Goal: Information Seeking & Learning: Learn about a topic

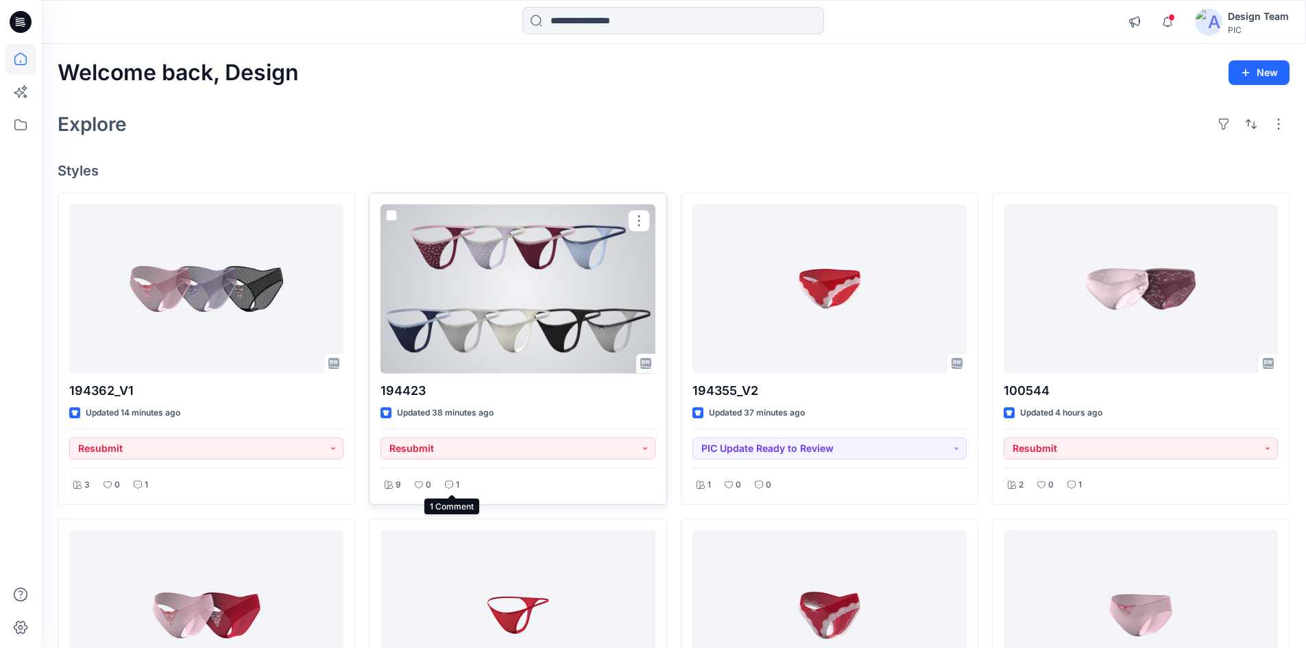
click at [454, 489] on div "1" at bounding box center [452, 484] width 23 height 17
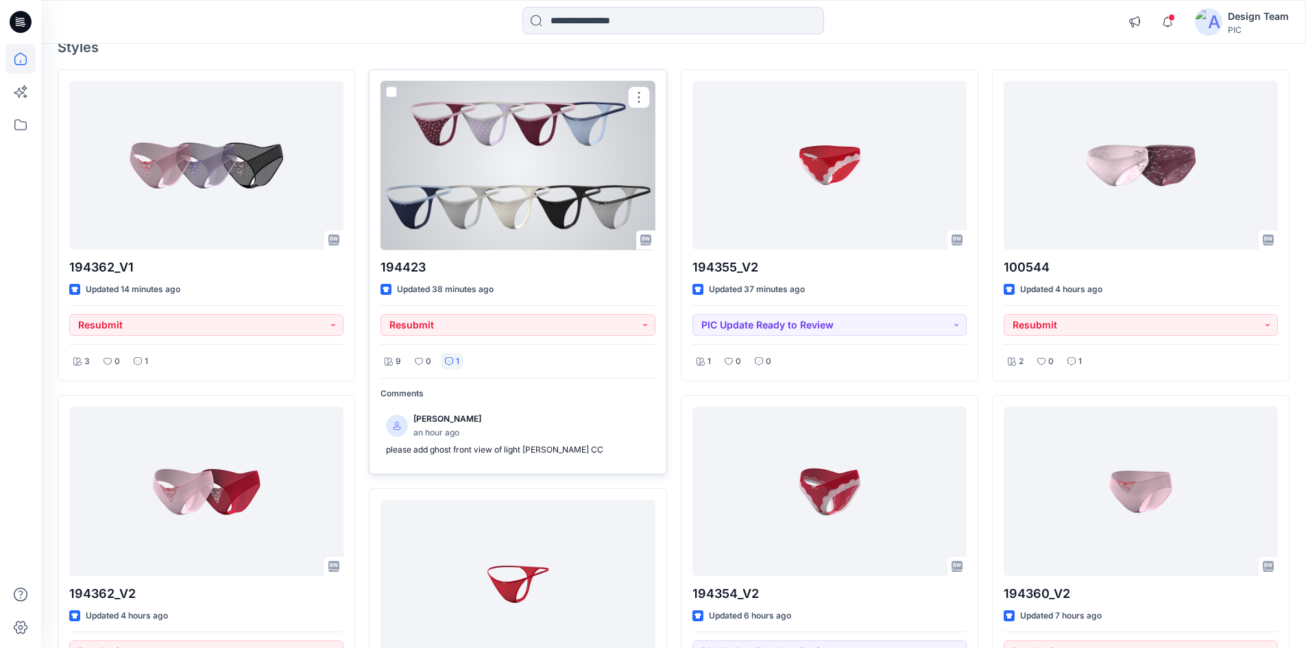
scroll to position [137, 0]
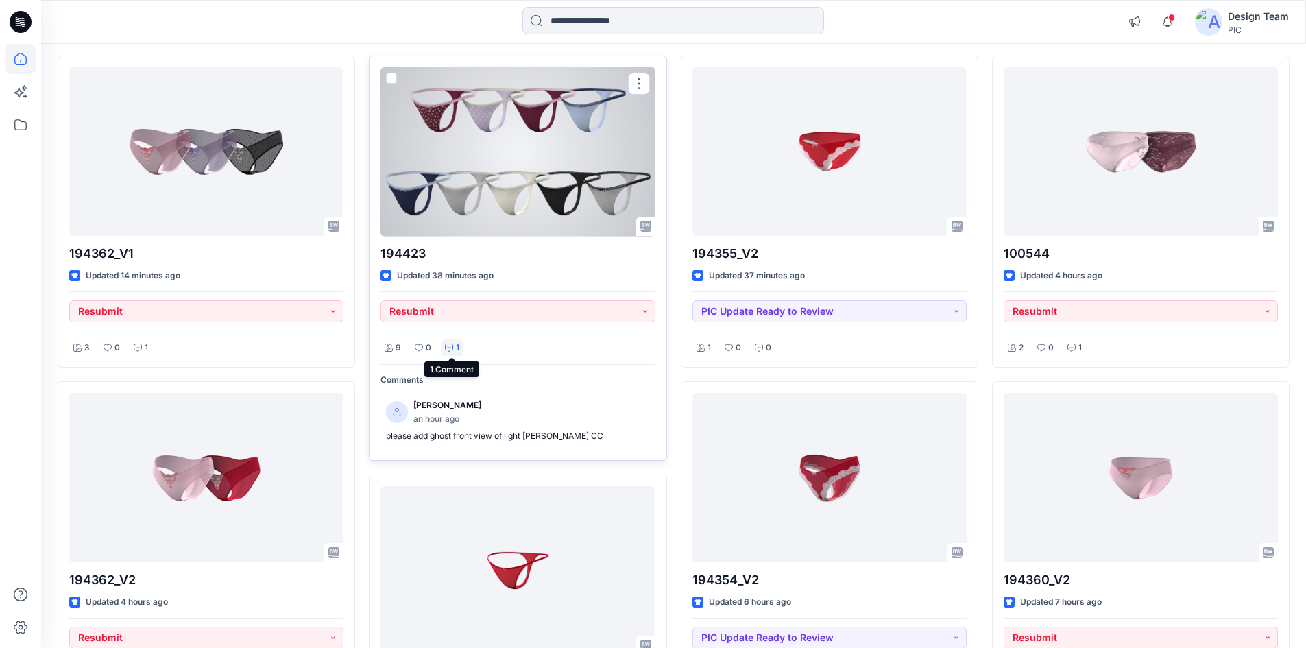
click at [454, 352] on div "1" at bounding box center [452, 347] width 23 height 17
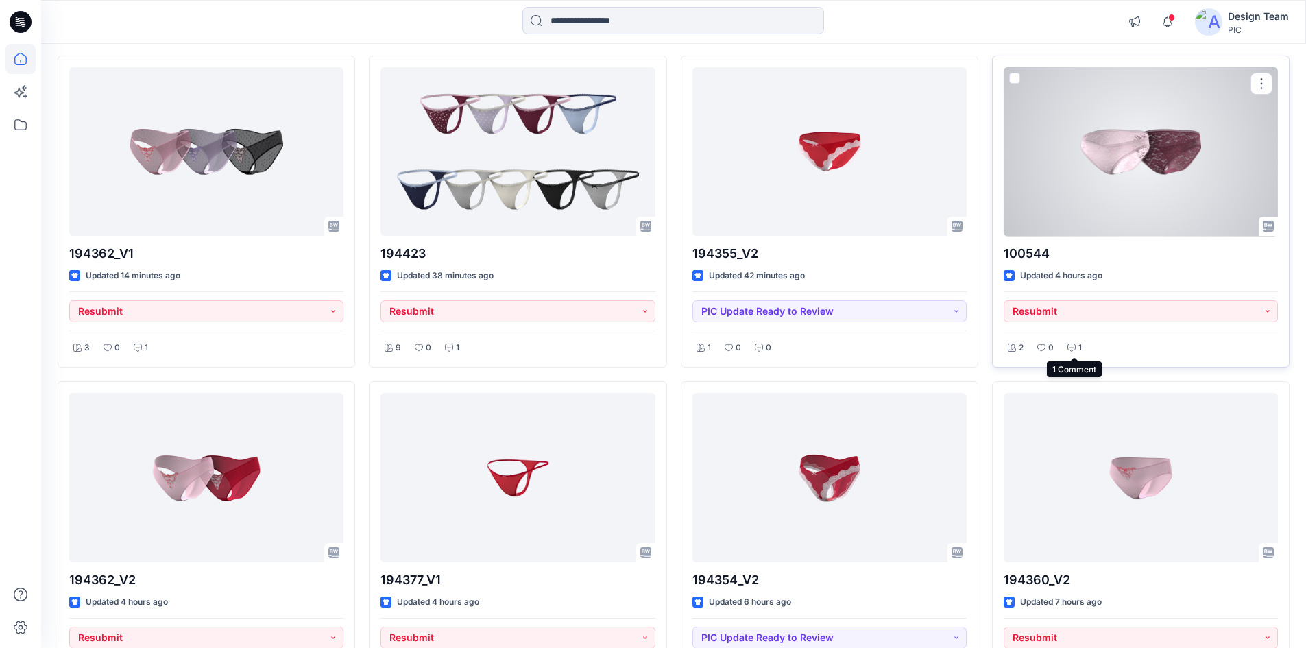
click at [1074, 349] on icon at bounding box center [1071, 347] width 8 height 8
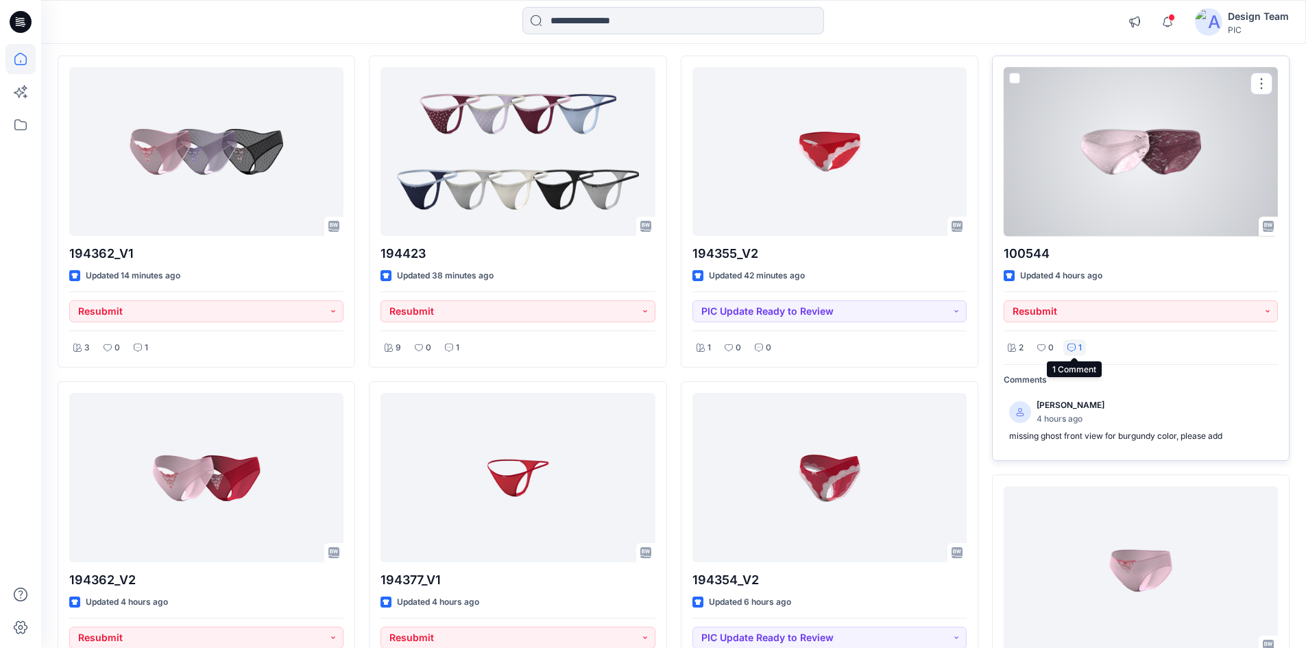
click at [1077, 352] on div "1" at bounding box center [1074, 347] width 23 height 17
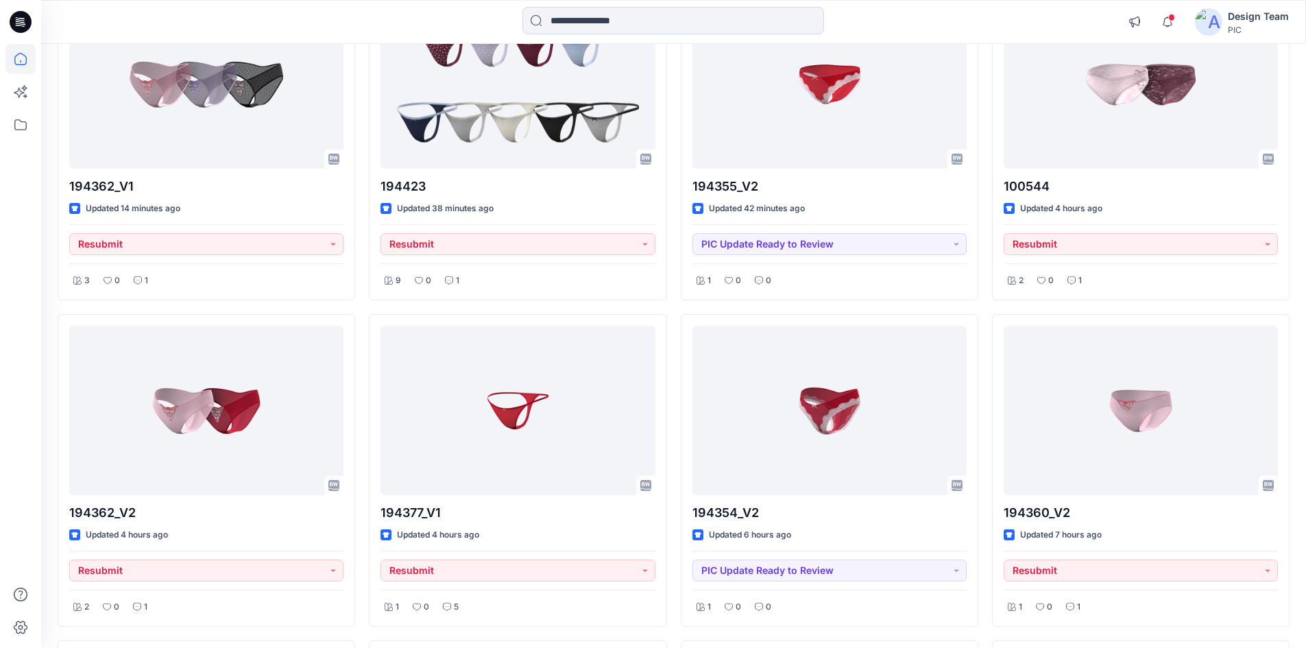
scroll to position [343, 0]
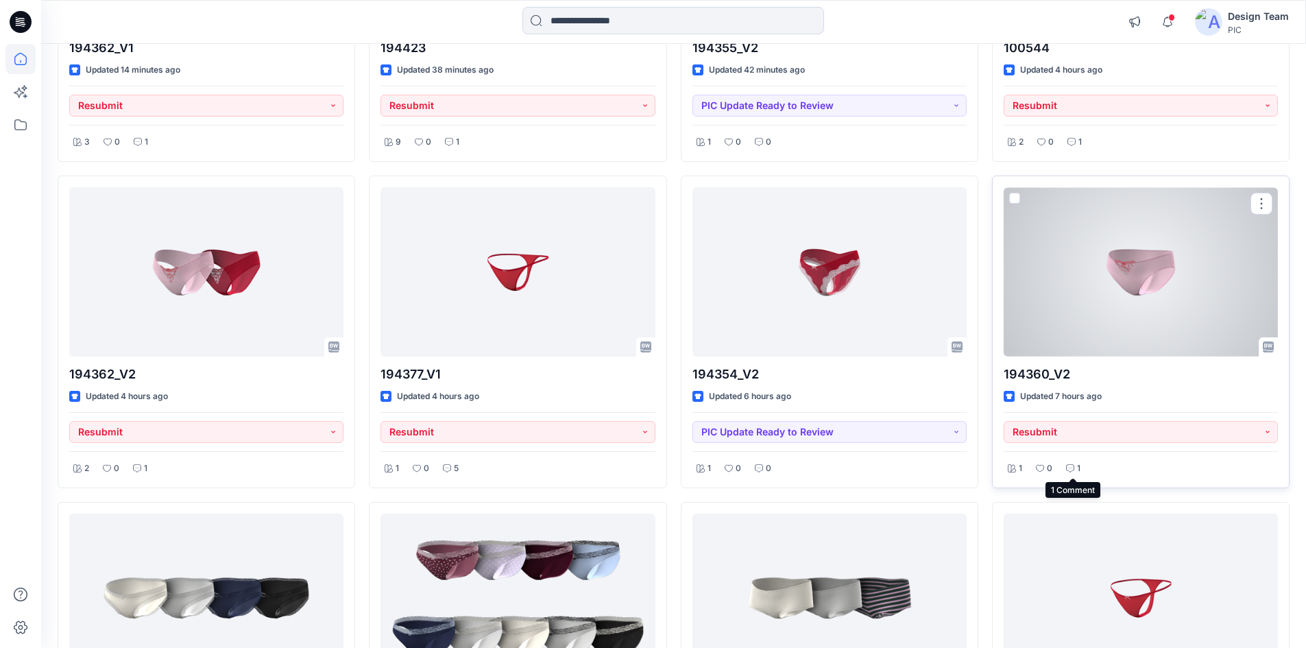
click at [1064, 469] on div "1" at bounding box center [1073, 468] width 23 height 17
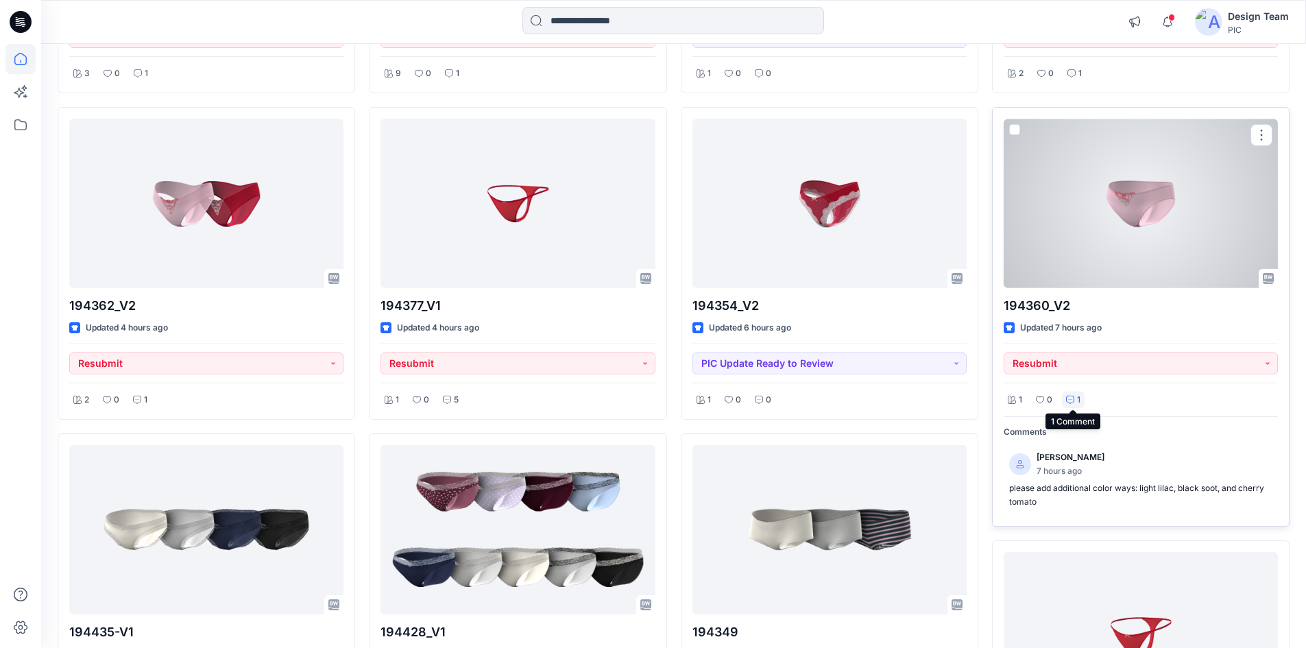
click at [1068, 402] on icon at bounding box center [1070, 399] width 8 height 8
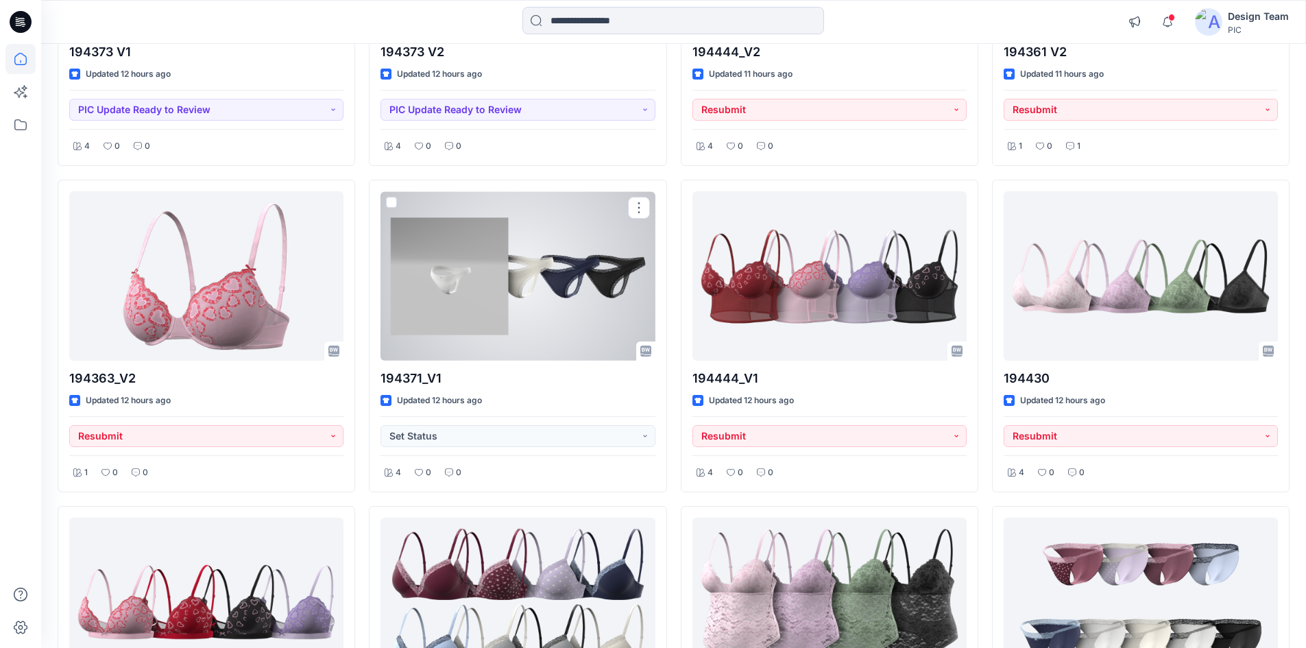
scroll to position [3015, 0]
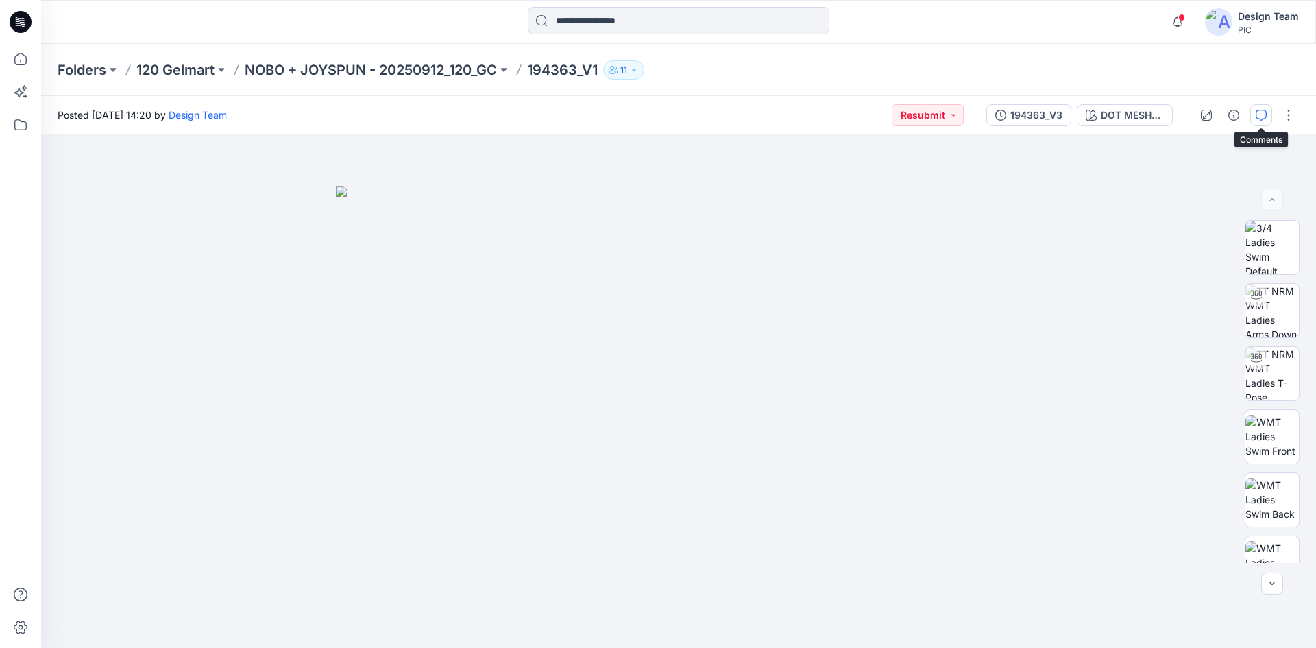
click at [1258, 117] on icon "button" at bounding box center [1261, 115] width 11 height 11
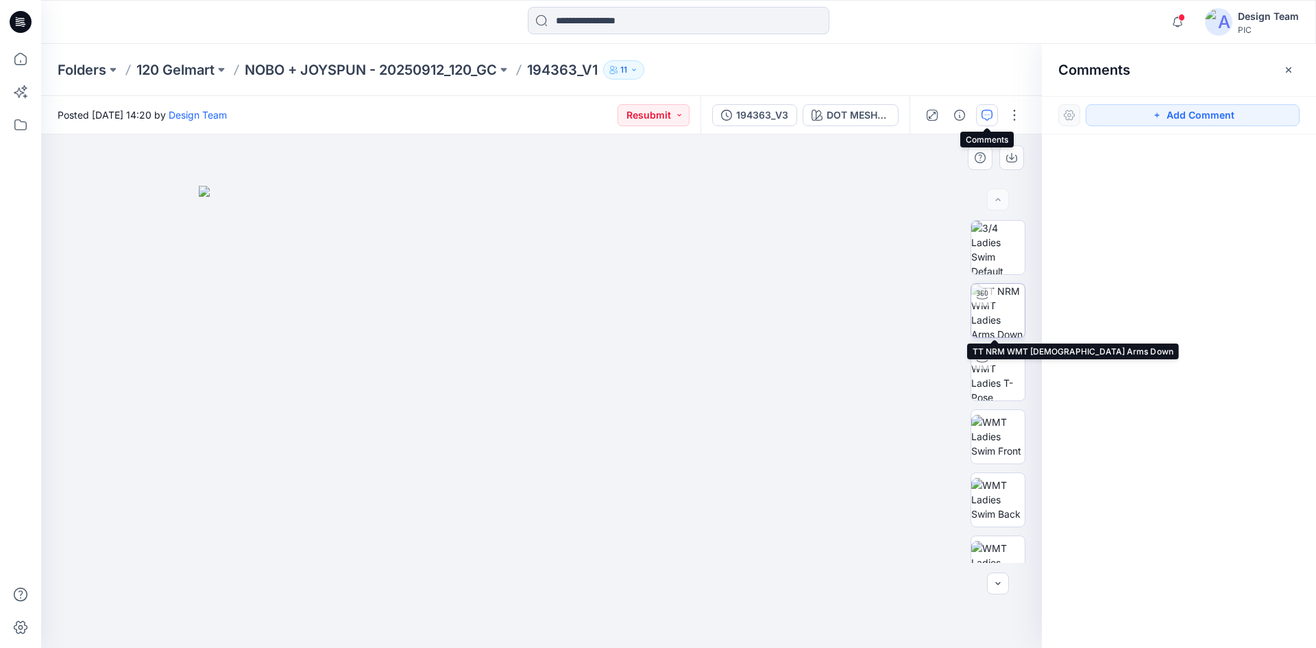
click at [988, 318] on img at bounding box center [997, 310] width 53 height 53
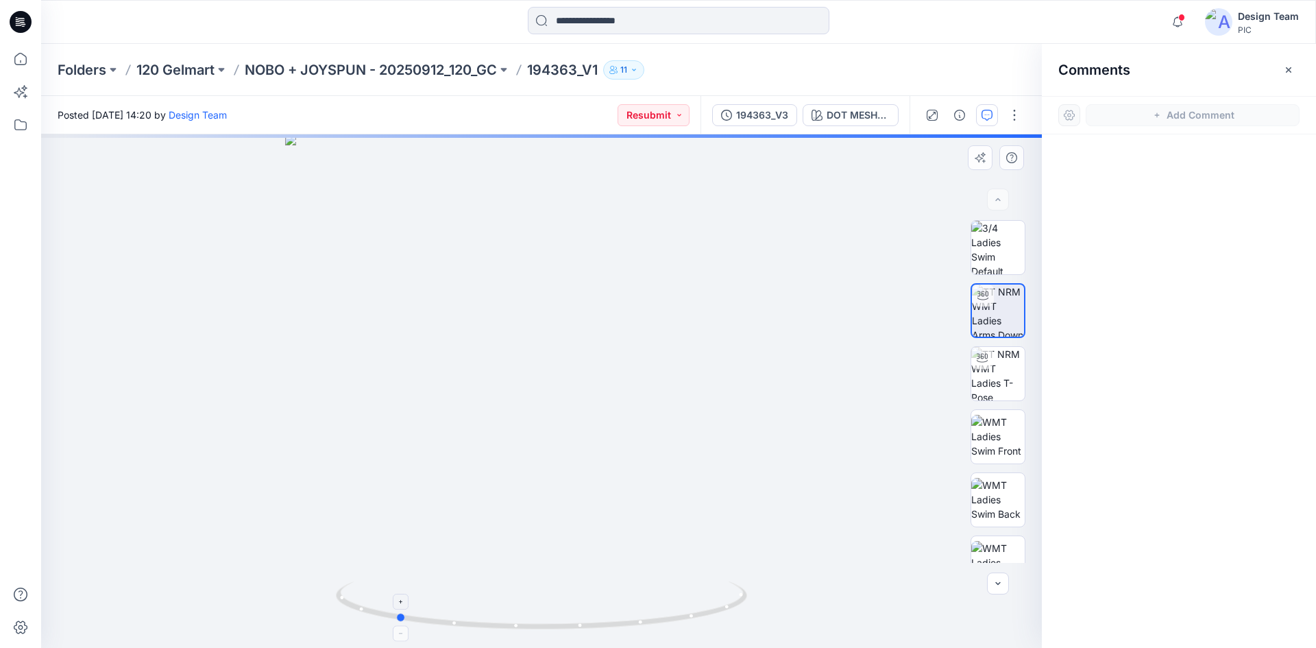
drag, startPoint x: 565, startPoint y: 620, endPoint x: 420, endPoint y: 617, distance: 145.3
click at [420, 617] on icon at bounding box center [543, 606] width 415 height 51
drag, startPoint x: 627, startPoint y: 628, endPoint x: 580, endPoint y: 637, distance: 48.0
click at [580, 637] on div at bounding box center [541, 390] width 1001 height 513
drag, startPoint x: 503, startPoint y: 461, endPoint x: 493, endPoint y: 378, distance: 84.2
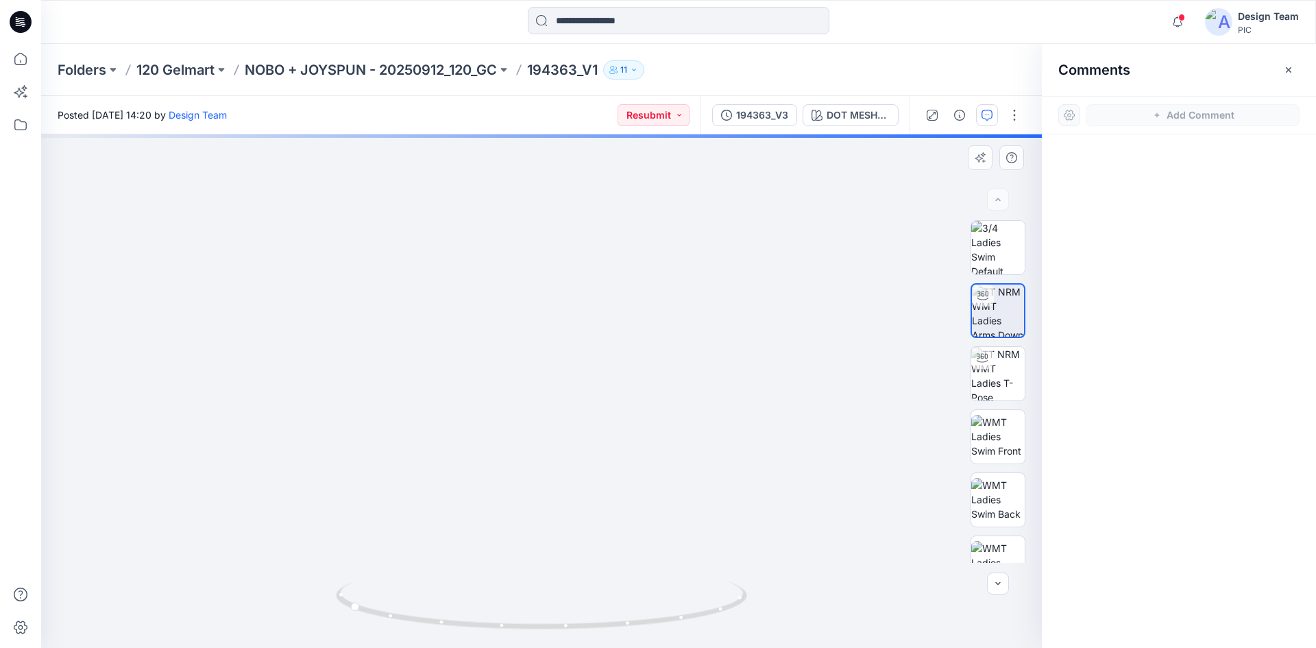
click at [493, 378] on img at bounding box center [530, 130] width 1336 height 1038
drag, startPoint x: 489, startPoint y: 628, endPoint x: 502, endPoint y: 610, distance: 22.2
click at [502, 610] on icon at bounding box center [543, 606] width 415 height 51
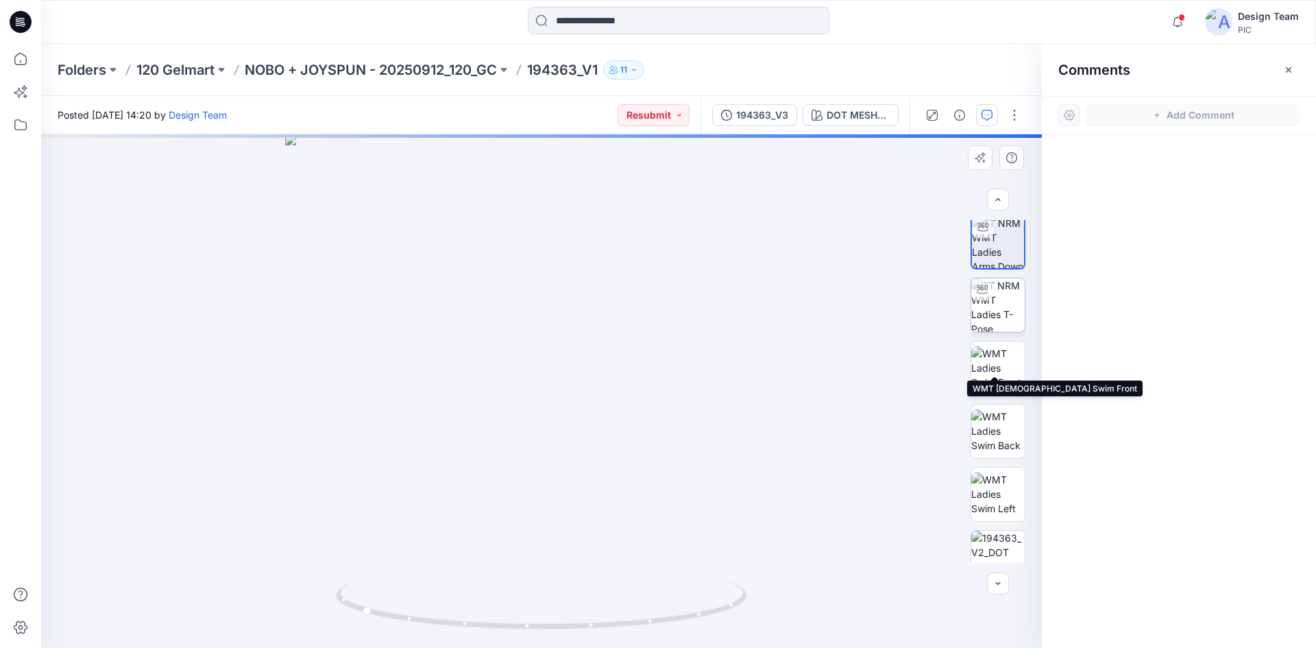
scroll to position [206, 0]
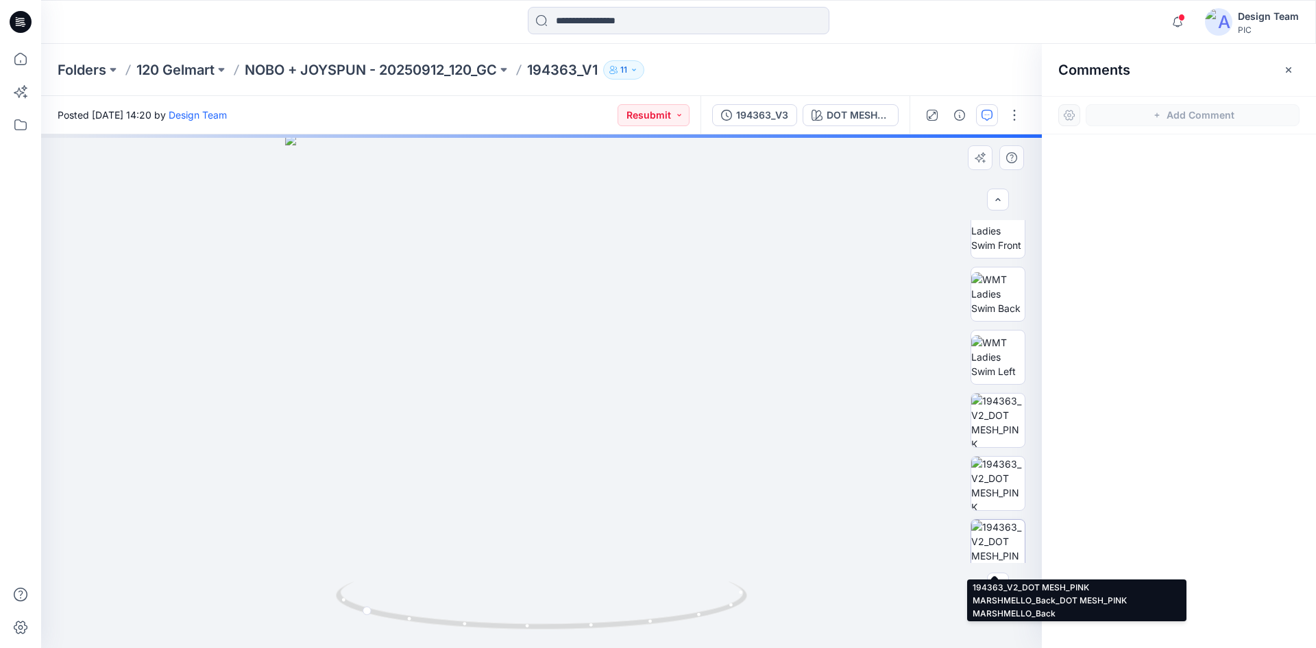
click at [997, 532] on img at bounding box center [997, 545] width 53 height 53
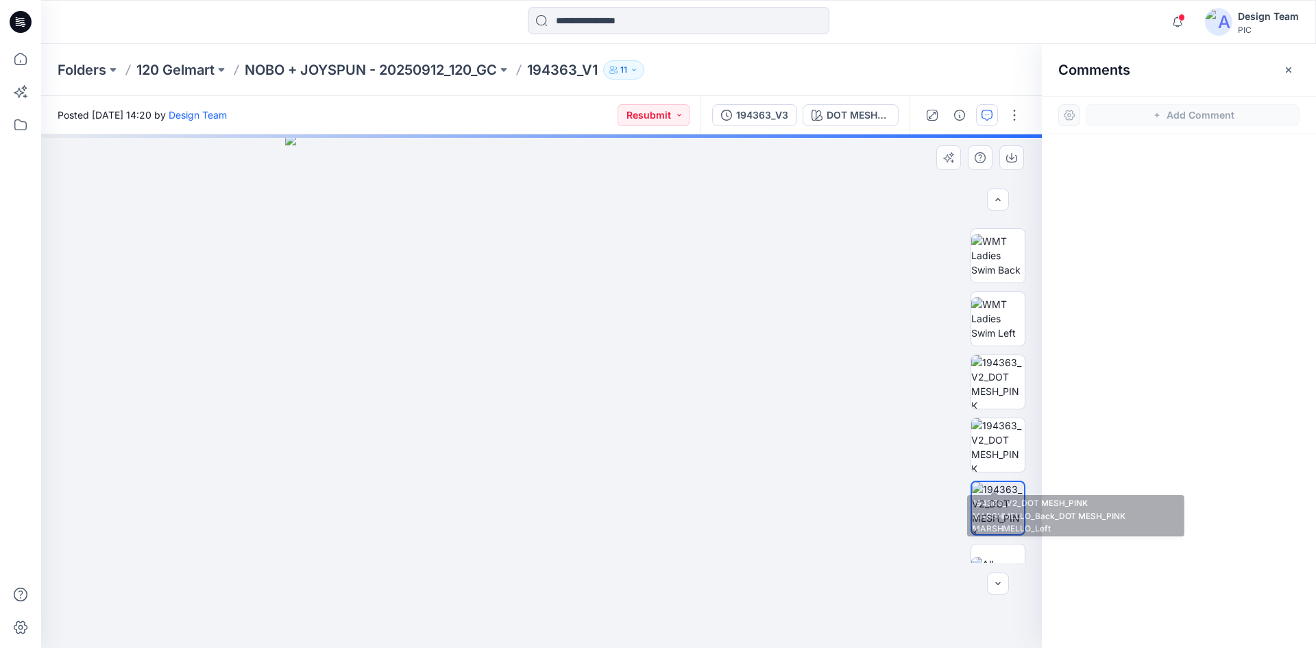
scroll to position [280, 0]
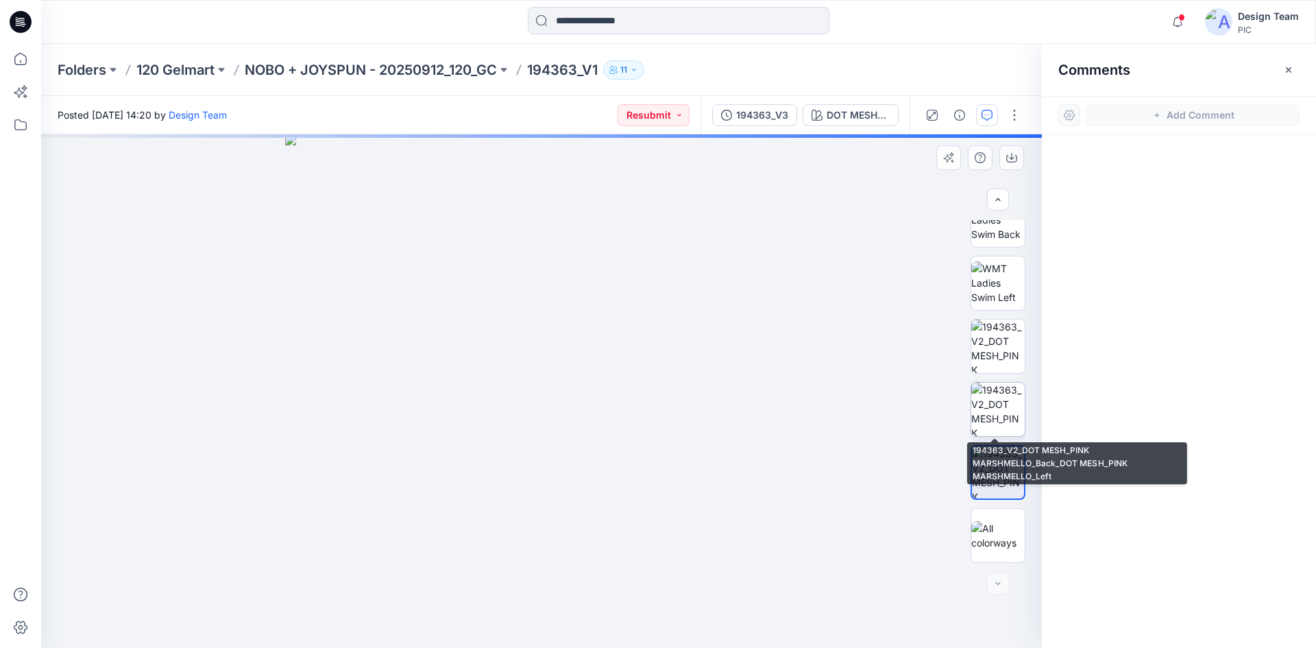
click at [1000, 400] on img at bounding box center [997, 408] width 53 height 53
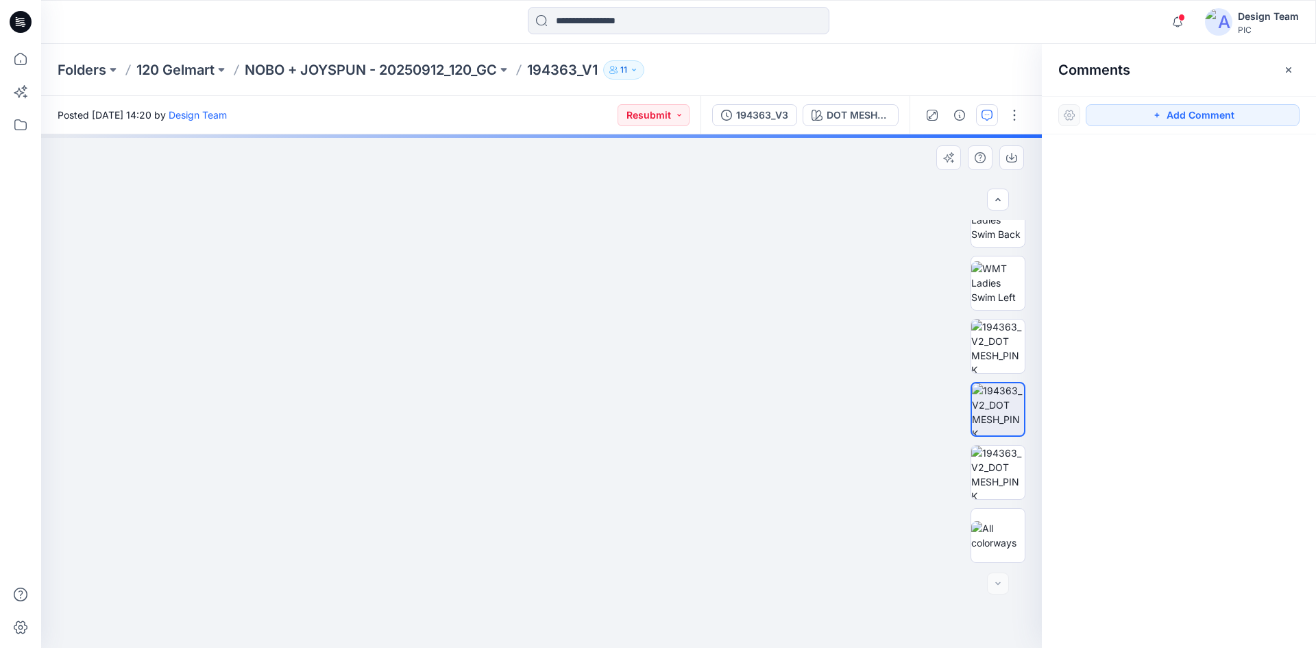
drag, startPoint x: 452, startPoint y: 446, endPoint x: 457, endPoint y: 438, distance: 9.9
click at [437, 438] on img at bounding box center [541, 378] width 540 height 537
drag, startPoint x: 819, startPoint y: 175, endPoint x: 748, endPoint y: 332, distance: 172.4
drag, startPoint x: 622, startPoint y: 212, endPoint x: 625, endPoint y: 340, distance: 128.2
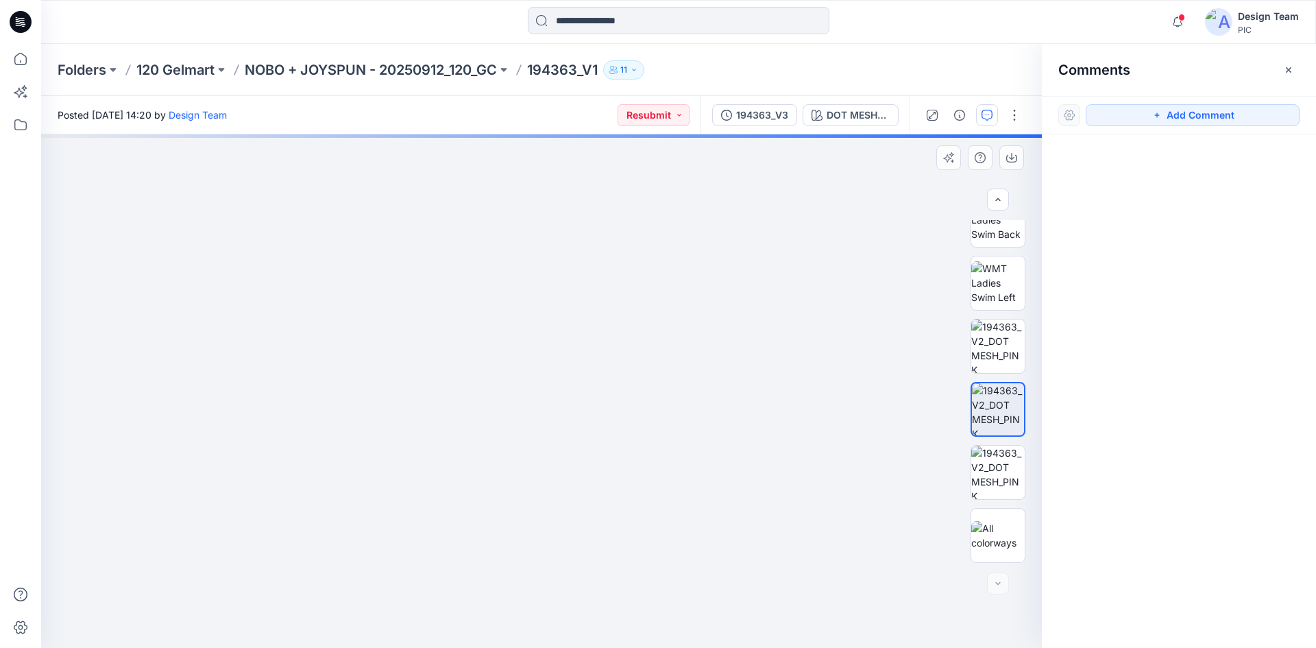
click at [1005, 284] on img at bounding box center [997, 282] width 53 height 43
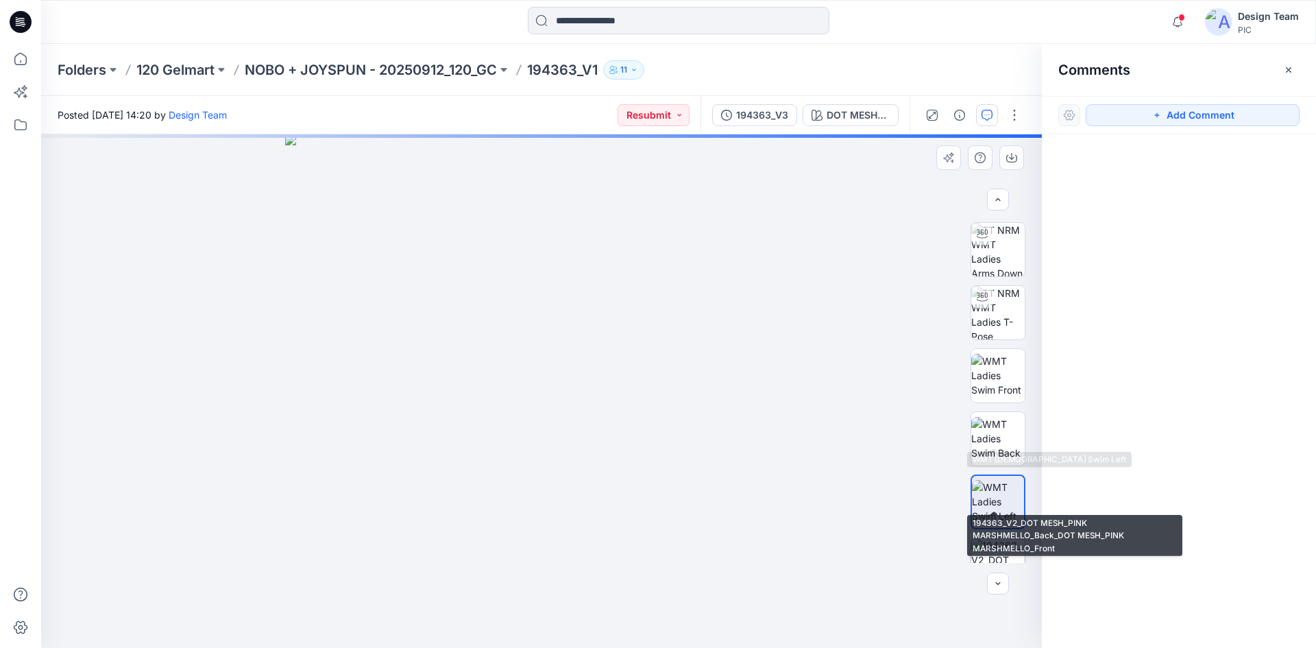
scroll to position [5, 0]
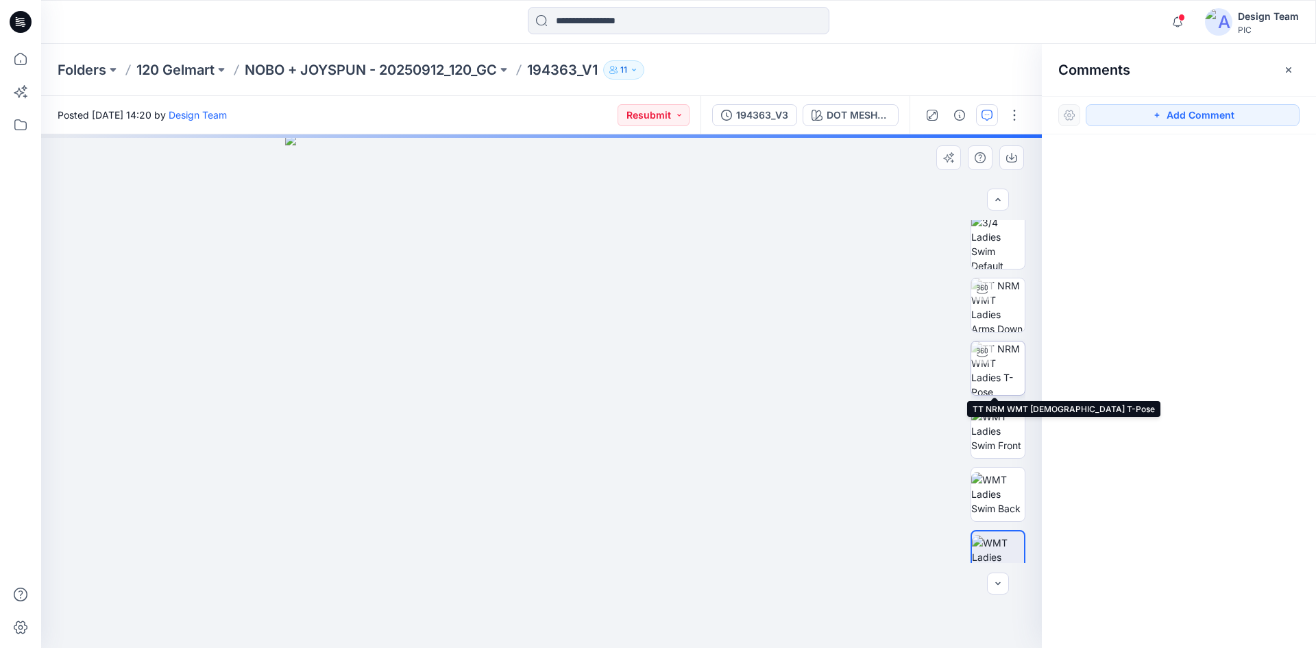
click at [992, 380] on img at bounding box center [997, 367] width 53 height 53
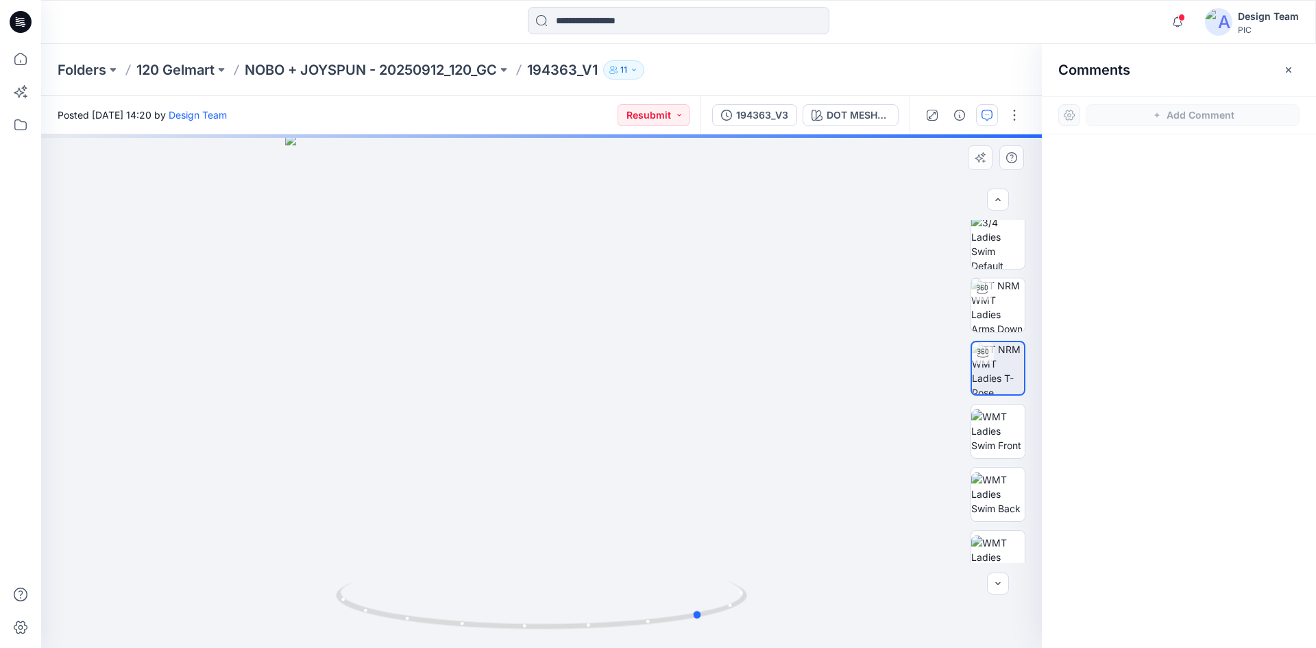
drag, startPoint x: 584, startPoint y: 626, endPoint x: 312, endPoint y: 604, distance: 273.0
click at [312, 604] on div at bounding box center [541, 390] width 1001 height 513
drag, startPoint x: 495, startPoint y: 574, endPoint x: 498, endPoint y: 476, distance: 98.0
click at [498, 476] on img at bounding box center [544, 136] width 1336 height 1023
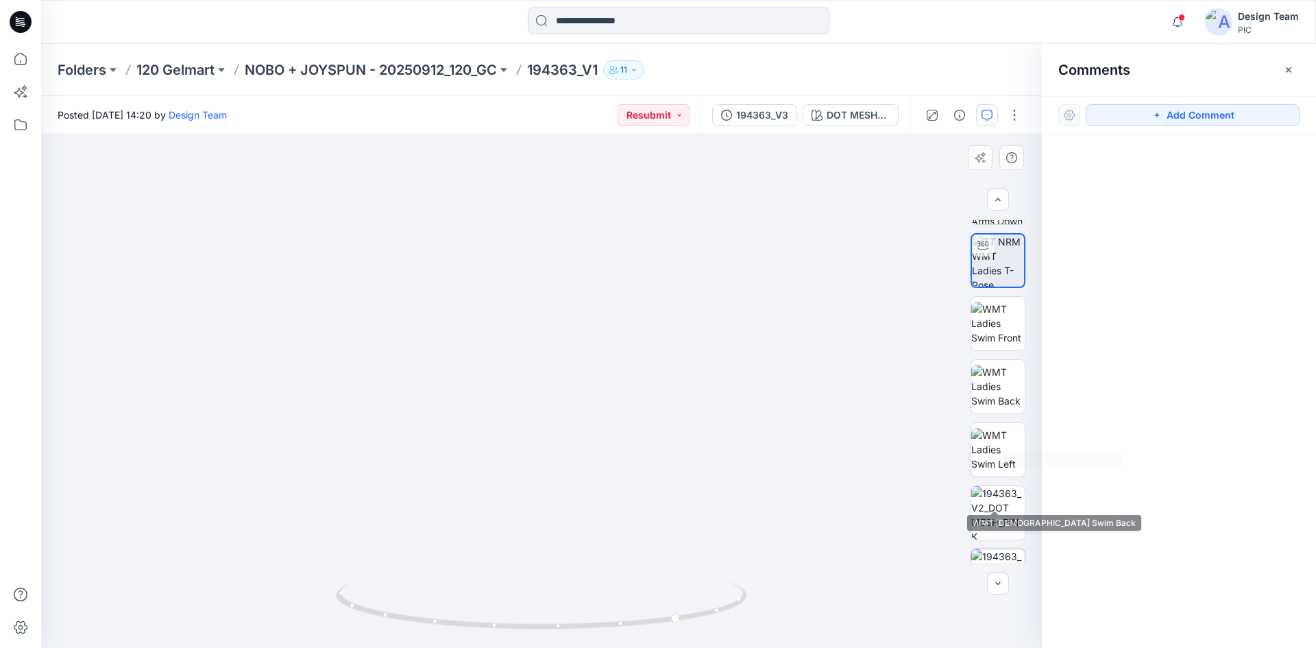
scroll to position [280, 0]
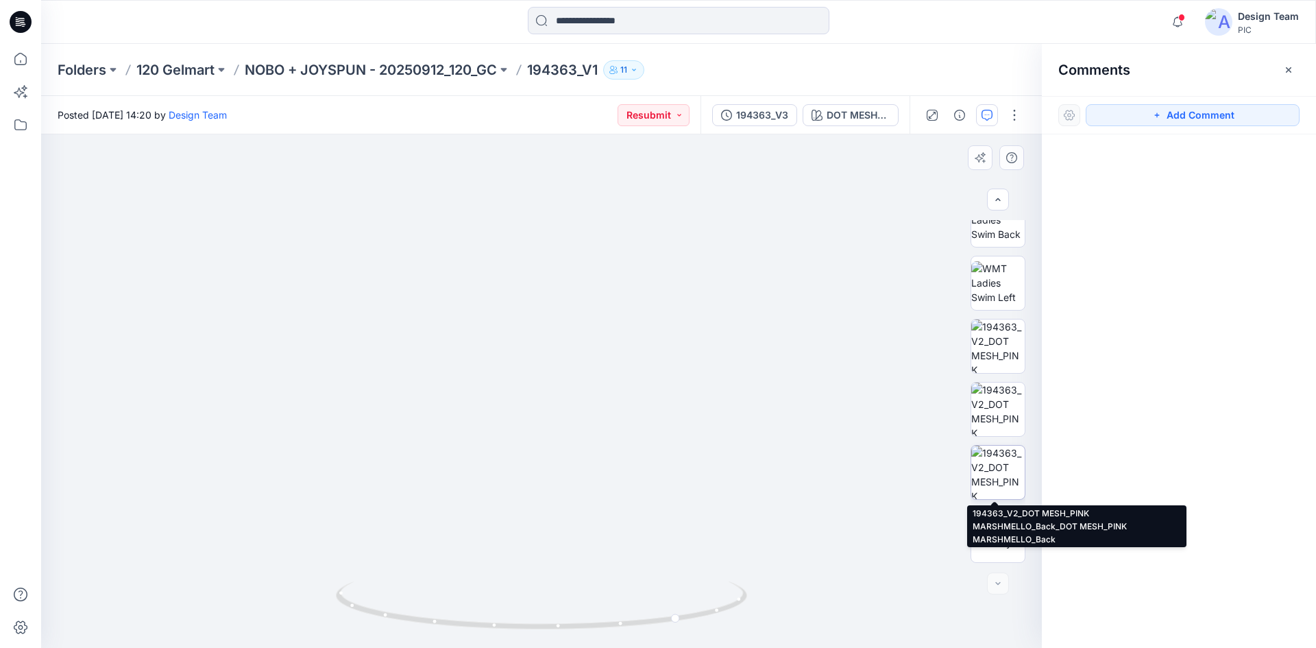
click at [985, 480] on img at bounding box center [997, 471] width 53 height 53
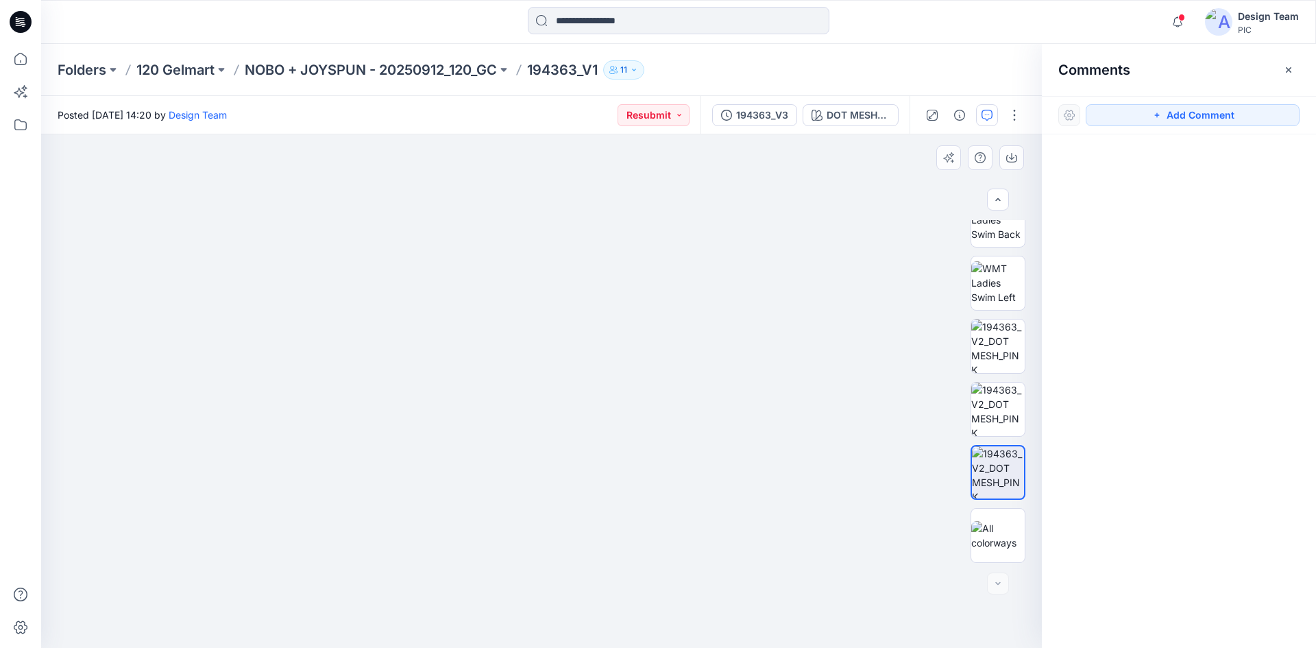
drag, startPoint x: 567, startPoint y: 580, endPoint x: 605, endPoint y: 392, distance: 191.5
click at [605, 392] on img at bounding box center [579, 81] width 1378 height 1134
drag, startPoint x: 844, startPoint y: 474, endPoint x: 702, endPoint y: 477, distance: 142.6
click at [702, 477] on img at bounding box center [447, 150] width 1188 height 995
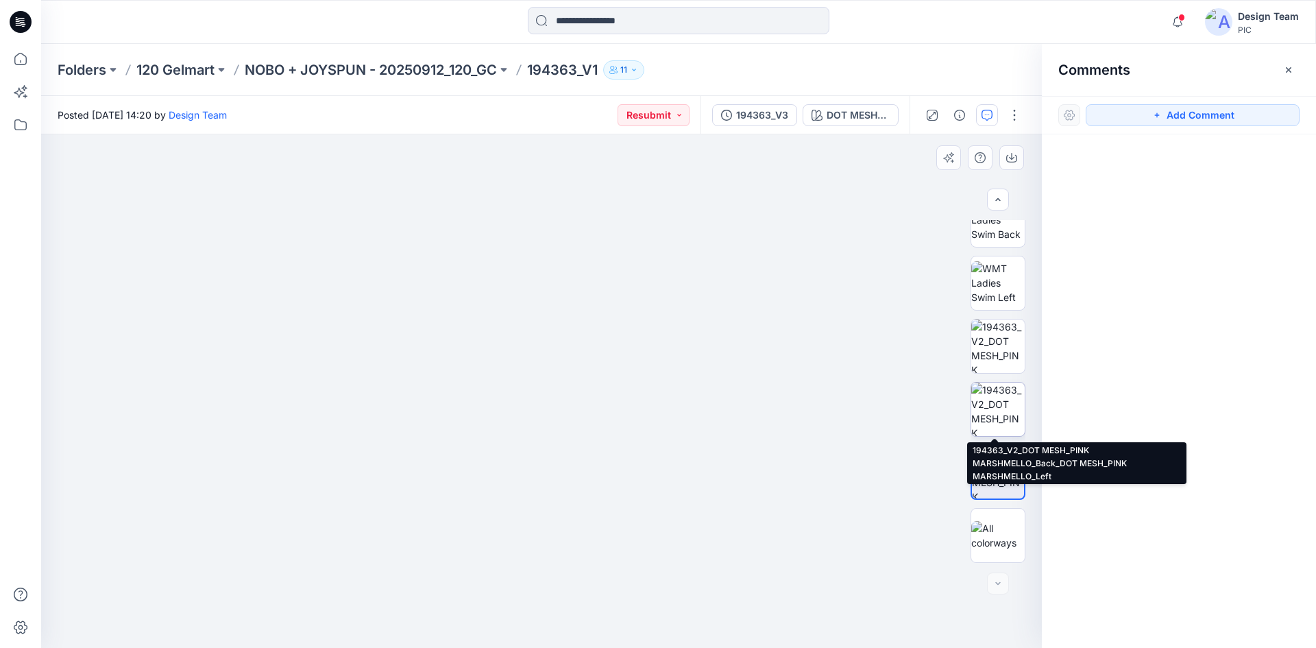
click at [996, 427] on img at bounding box center [997, 408] width 53 height 53
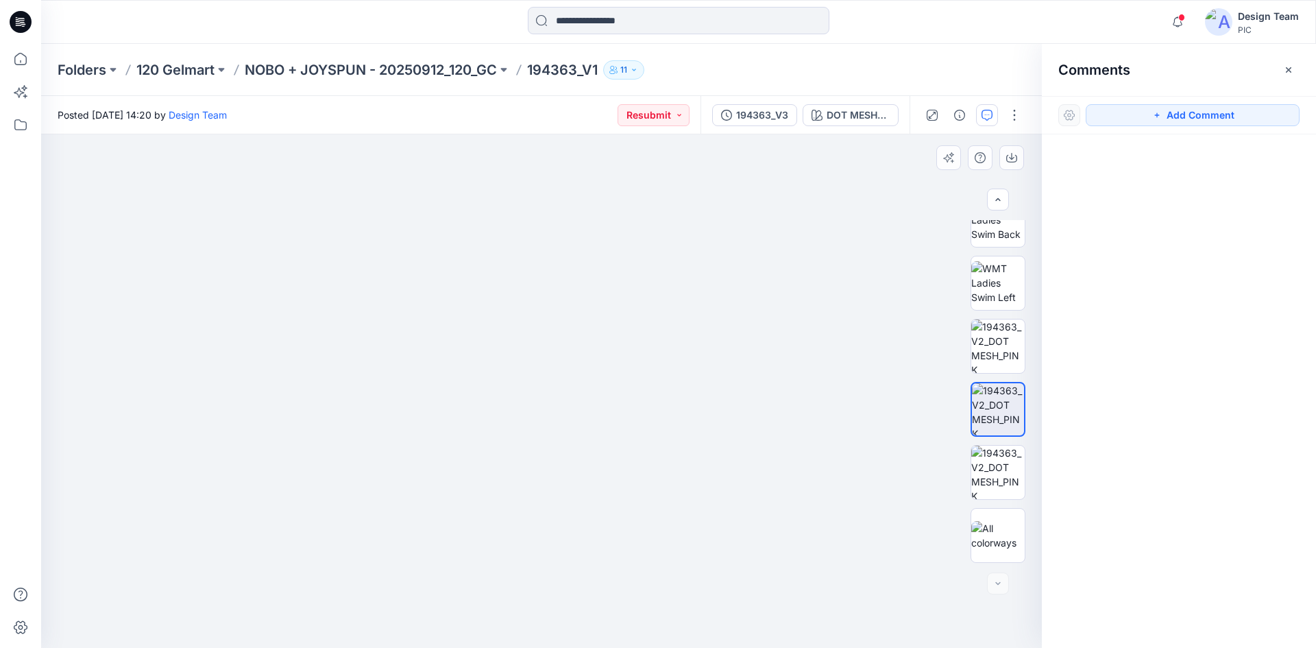
drag, startPoint x: 495, startPoint y: 594, endPoint x: 535, endPoint y: 372, distance: 225.6
drag, startPoint x: 616, startPoint y: 526, endPoint x: 593, endPoint y: 486, distance: 45.7
click at [826, 113] on button "DOT MESH_PINK MARSHMELLO" at bounding box center [851, 115] width 96 height 22
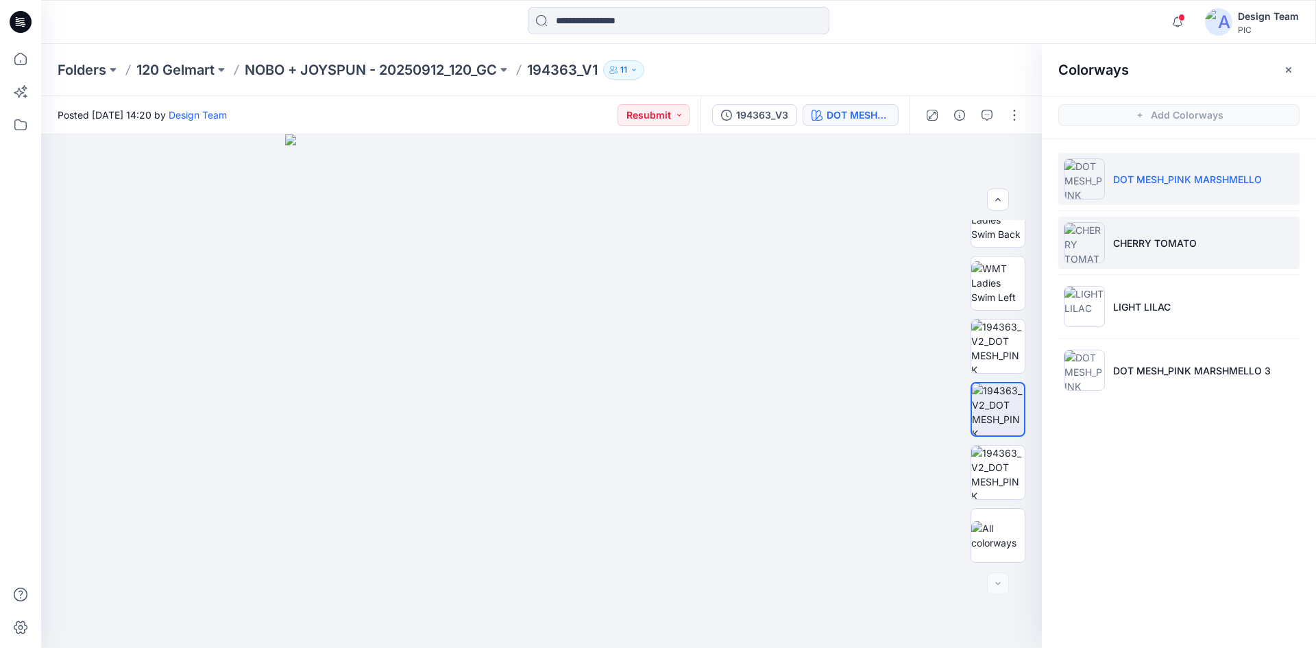
click at [1143, 256] on li "CHERRY TOMATO" at bounding box center [1178, 243] width 241 height 52
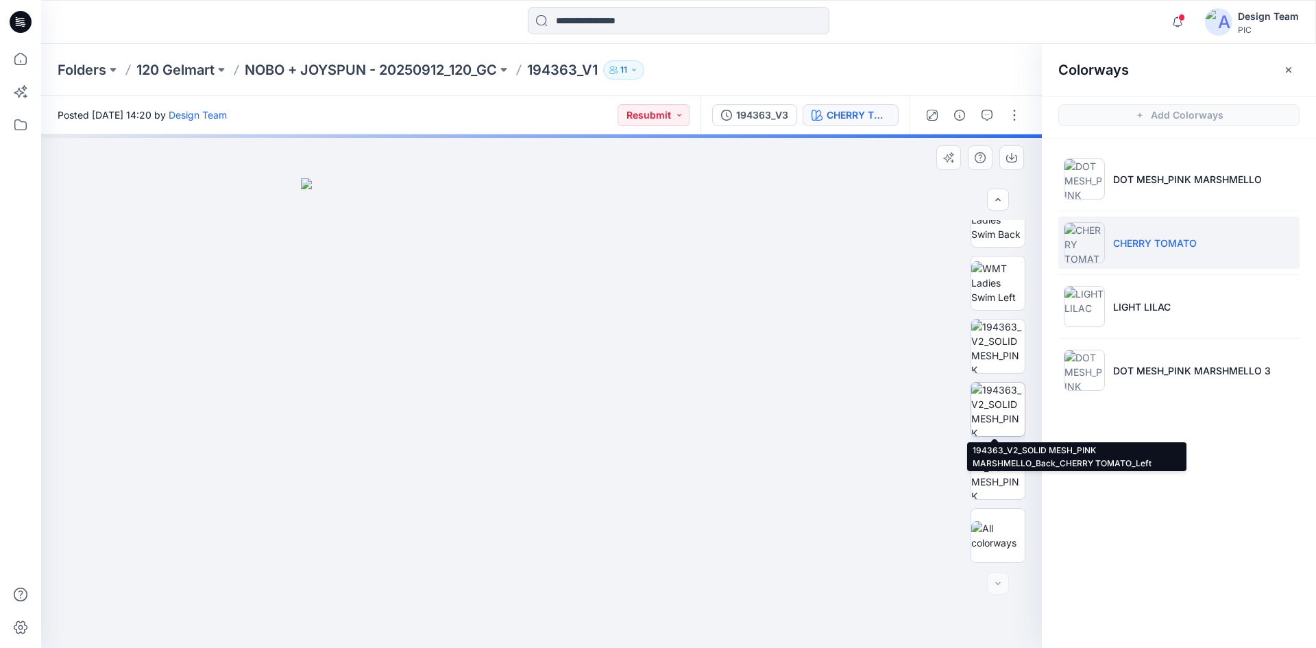
click at [1000, 411] on img at bounding box center [997, 408] width 53 height 53
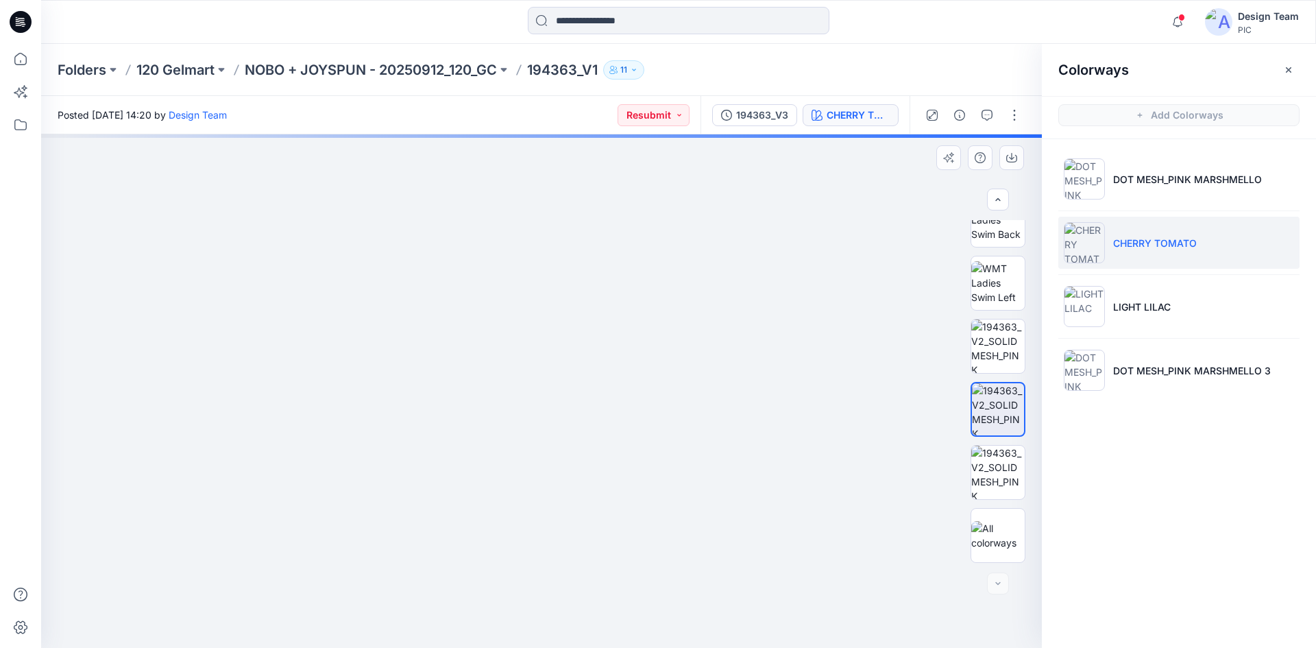
drag, startPoint x: 535, startPoint y: 491, endPoint x: 535, endPoint y: 467, distance: 24.0
click at [535, 467] on img at bounding box center [542, 162] width 1378 height 972
drag, startPoint x: 496, startPoint y: 542, endPoint x: 493, endPoint y: 413, distance: 129.6
click at [493, 413] on img at bounding box center [538, 96] width 1378 height 1101
drag, startPoint x: 705, startPoint y: 511, endPoint x: 835, endPoint y: 485, distance: 133.3
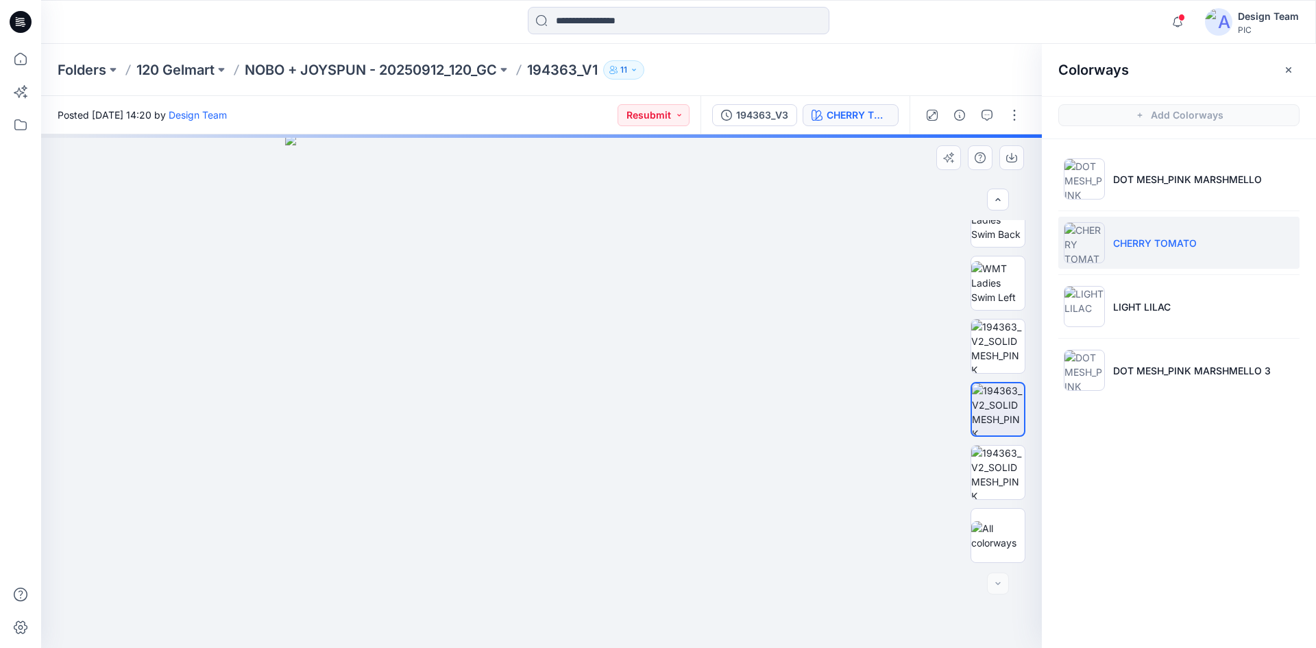
click at [835, 485] on div at bounding box center [541, 390] width 1001 height 513
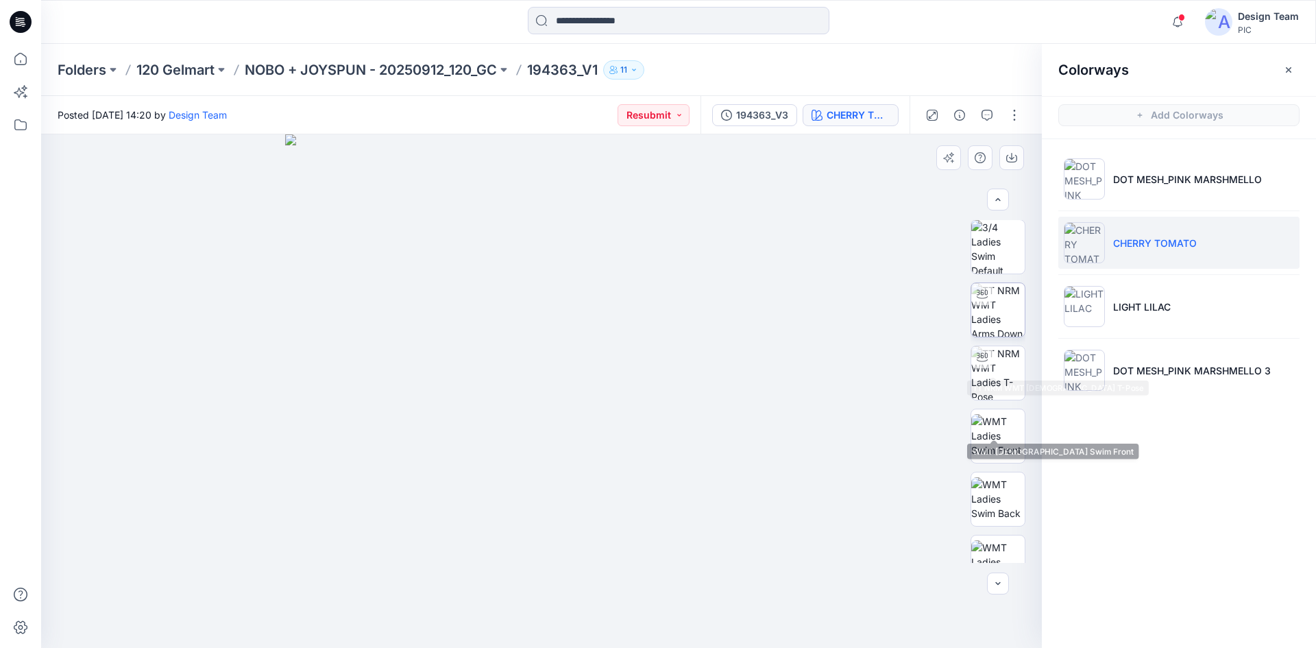
scroll to position [0, 0]
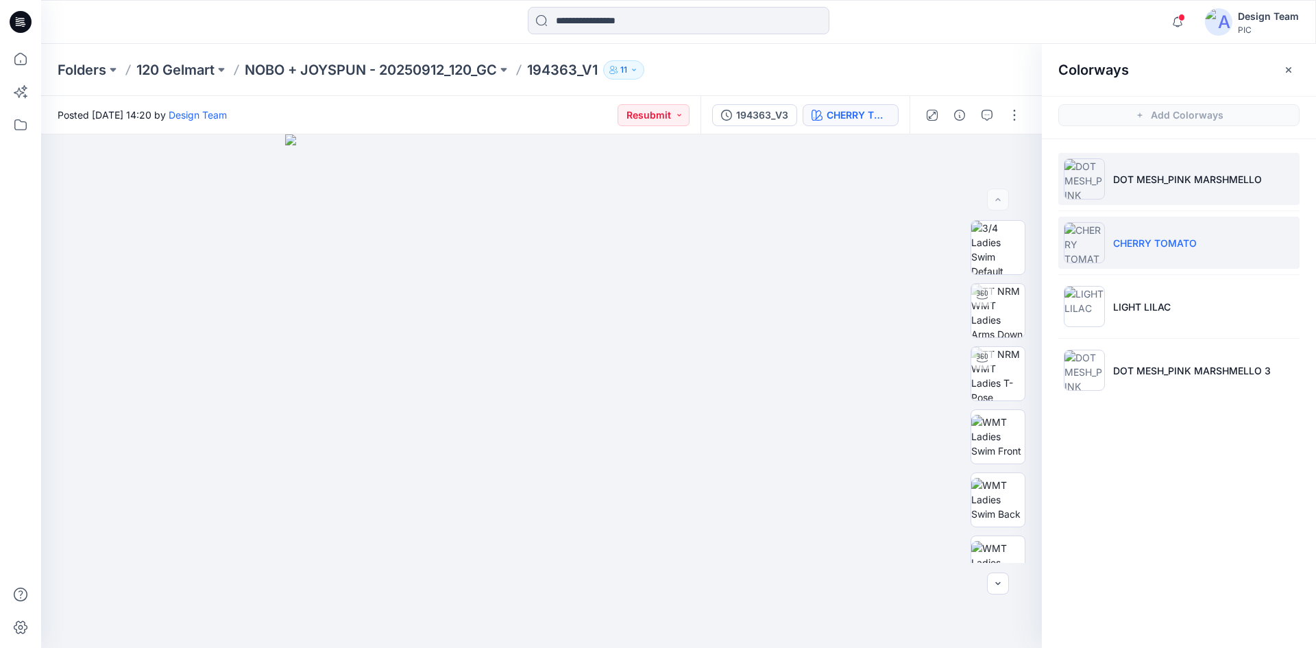
click at [1099, 176] on img at bounding box center [1084, 178] width 41 height 41
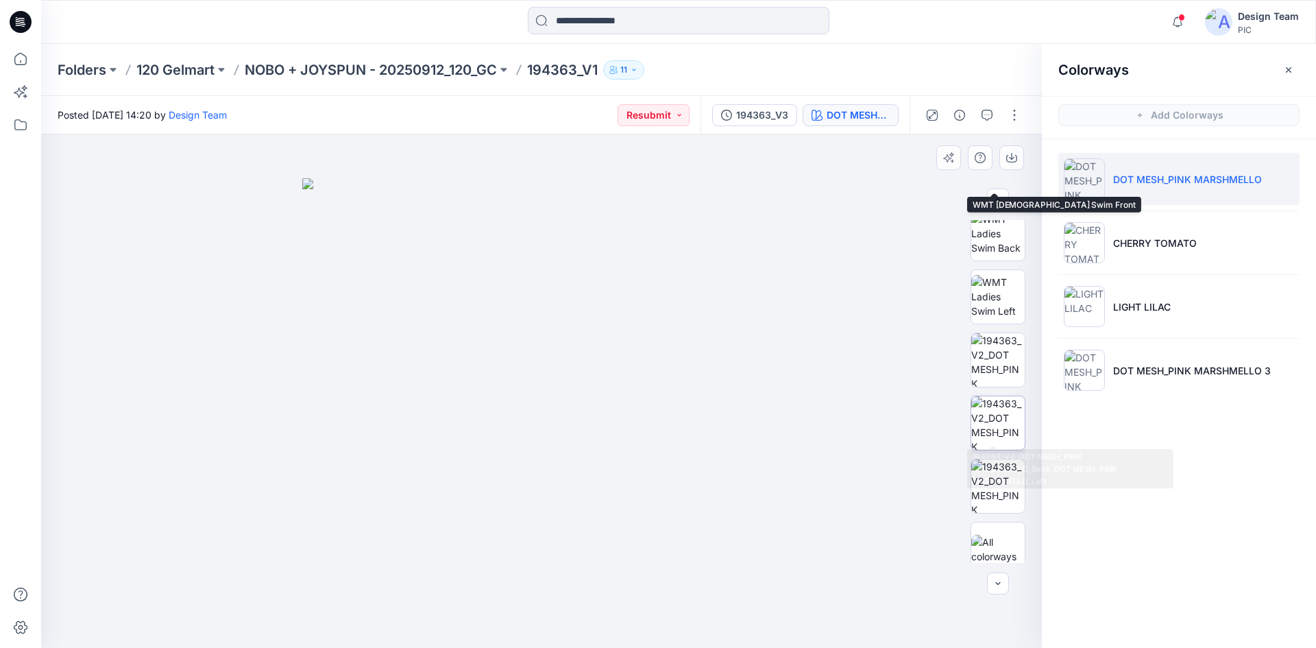
scroll to position [274, 0]
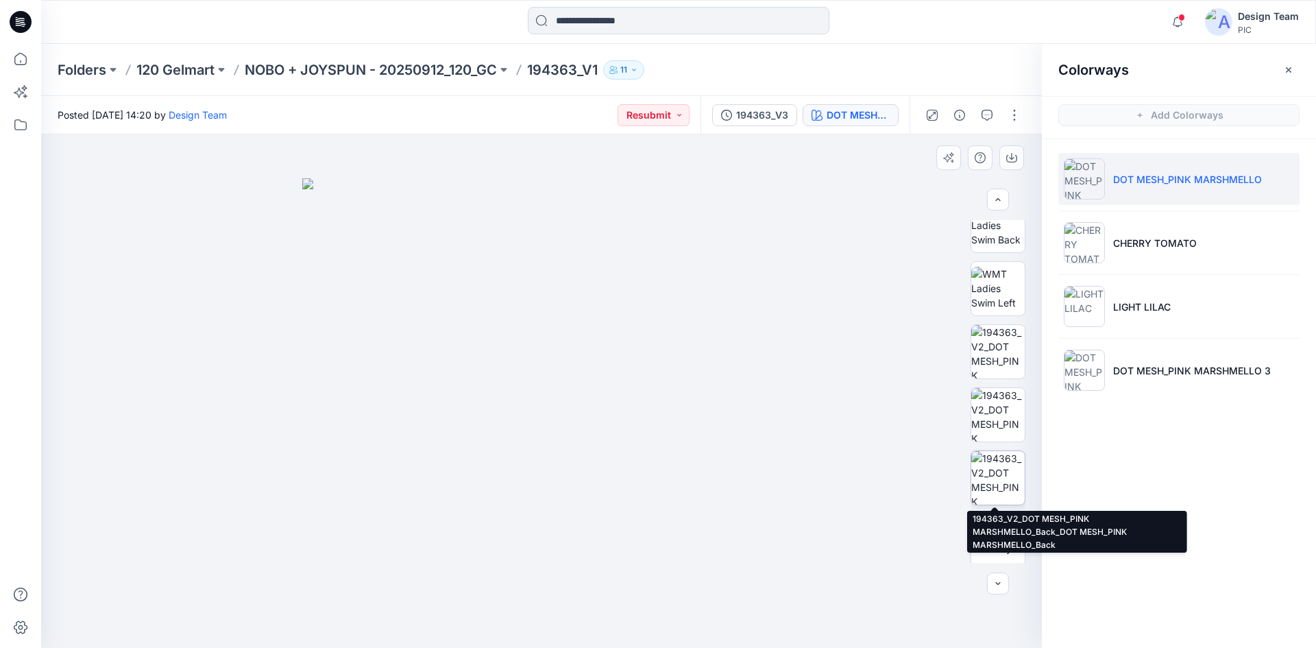
click at [987, 491] on img at bounding box center [997, 477] width 53 height 53
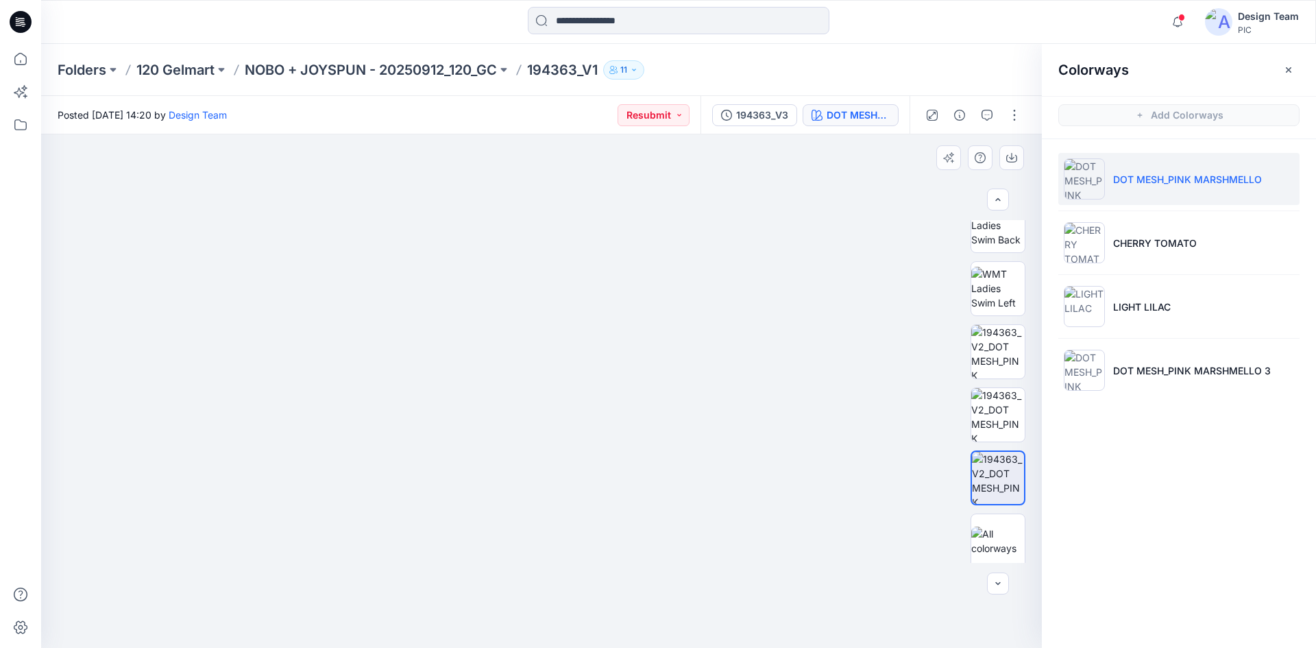
drag, startPoint x: 556, startPoint y: 514, endPoint x: 489, endPoint y: 345, distance: 181.5
click at [489, 345] on img at bounding box center [542, 199] width 946 height 898
drag, startPoint x: 723, startPoint y: 228, endPoint x: 722, endPoint y: 246, distance: 17.9
click at [722, 246] on img at bounding box center [540, 15] width 1378 height 1265
drag, startPoint x: 546, startPoint y: 270, endPoint x: 526, endPoint y: 331, distance: 64.4
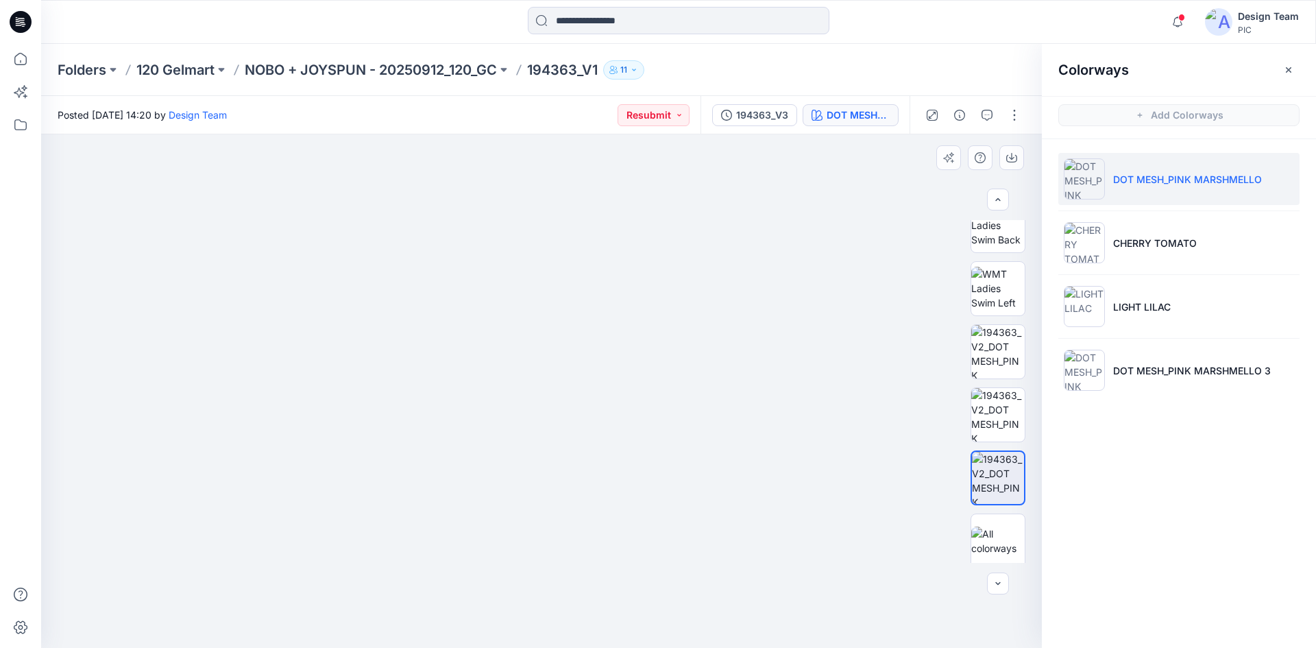
click at [539, 356] on img at bounding box center [542, 255] width 946 height 786
click at [1124, 259] on li "CHERRY TOMATO" at bounding box center [1178, 243] width 241 height 52
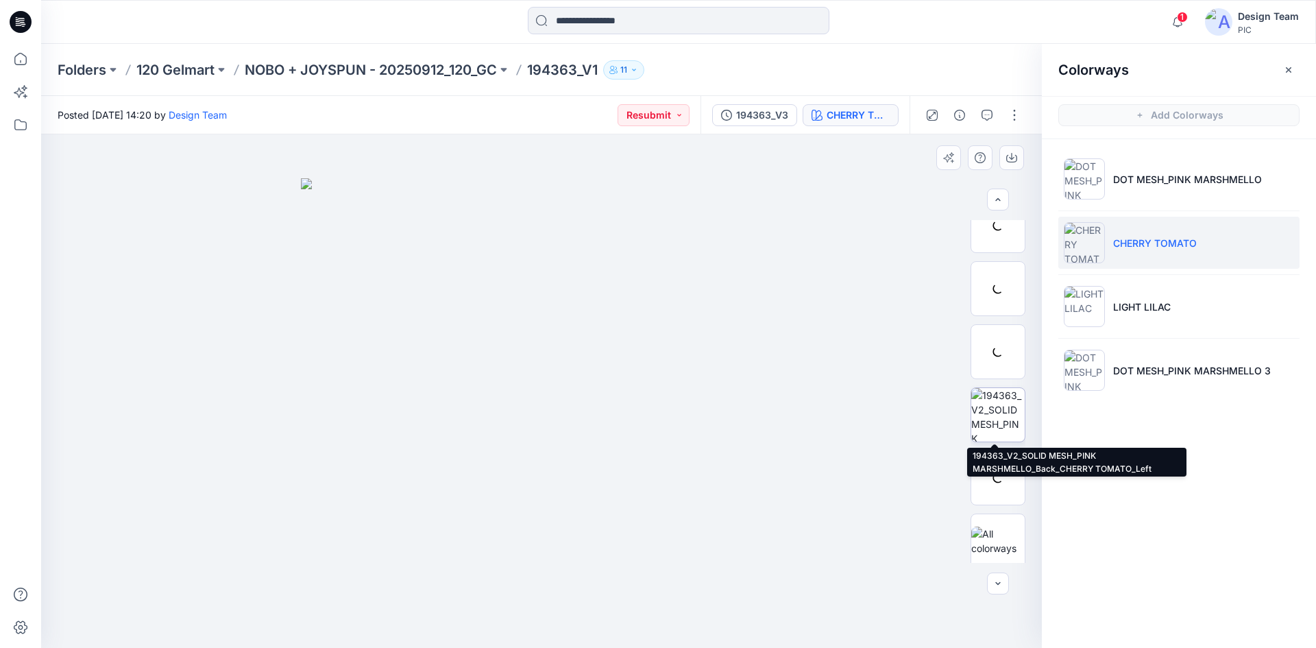
click at [991, 426] on img at bounding box center [997, 414] width 53 height 53
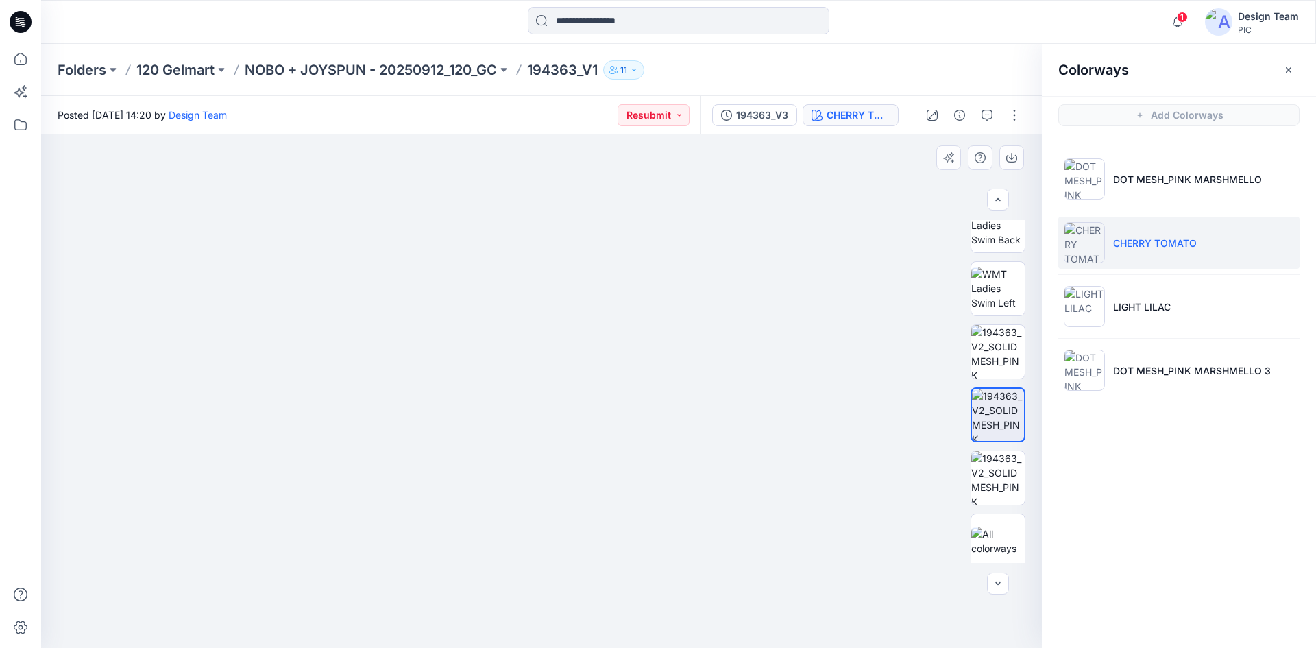
drag, startPoint x: 704, startPoint y: 424, endPoint x: 708, endPoint y: 350, distance: 74.1
drag, startPoint x: 833, startPoint y: 404, endPoint x: 816, endPoint y: 393, distance: 20.7
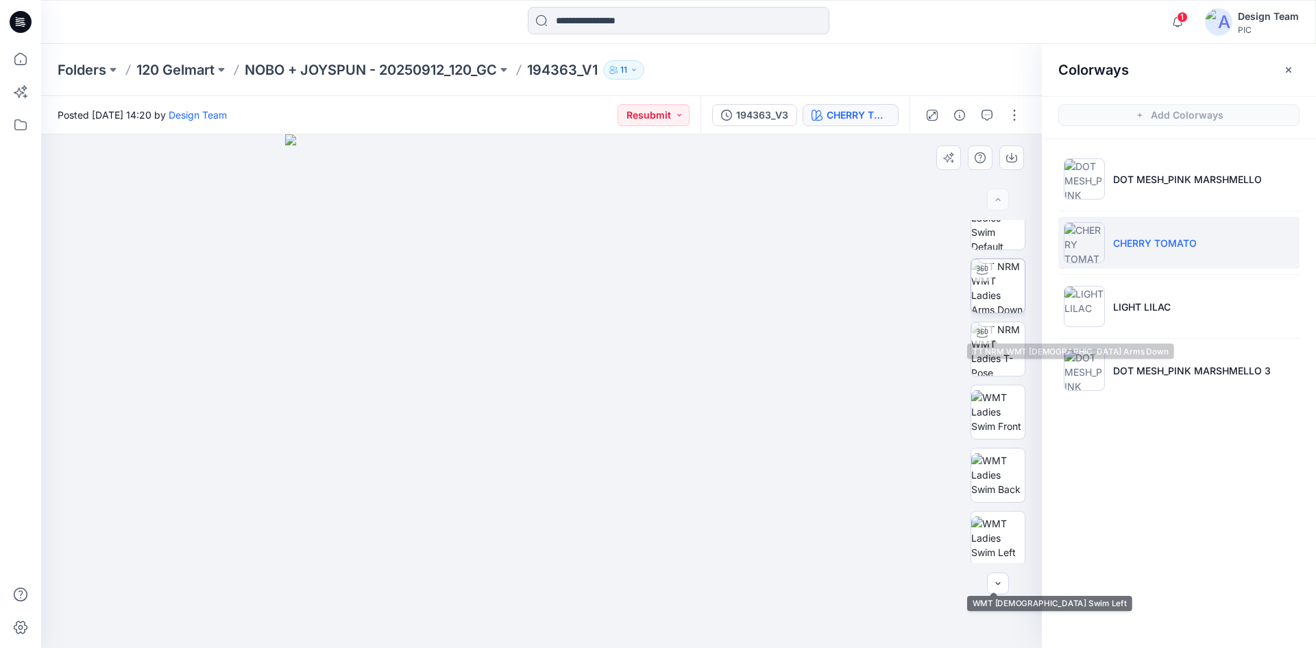
scroll to position [0, 0]
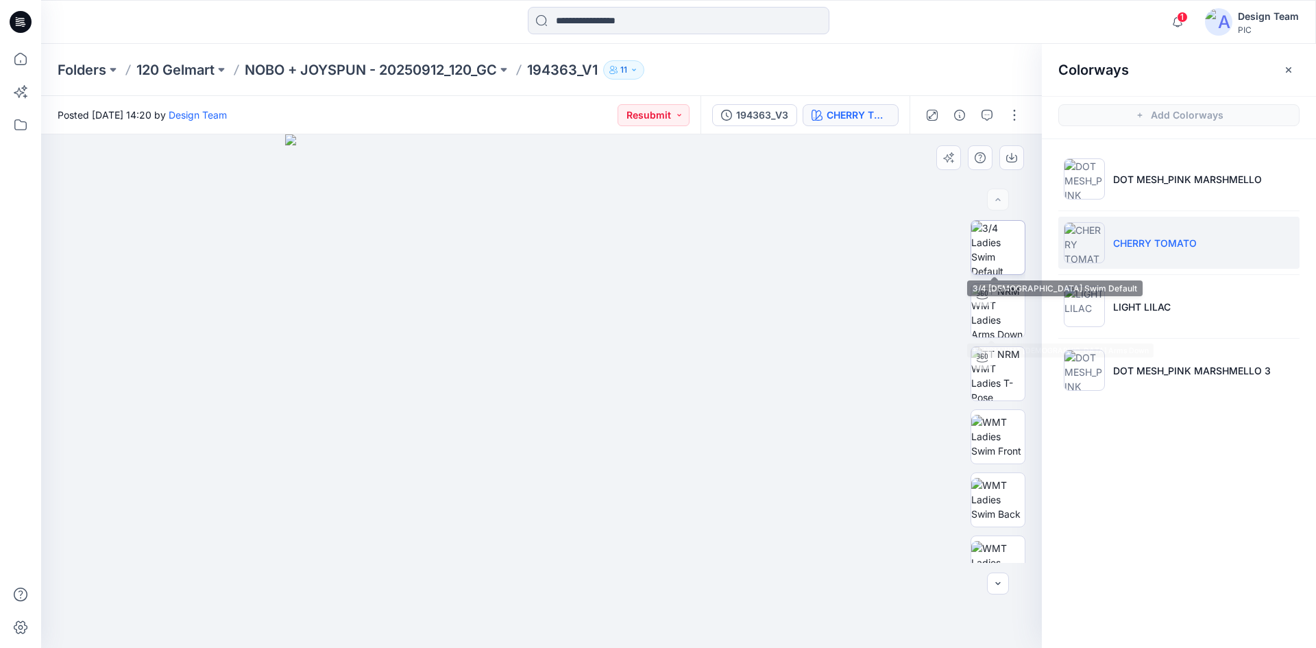
click at [988, 262] on img at bounding box center [997, 247] width 53 height 53
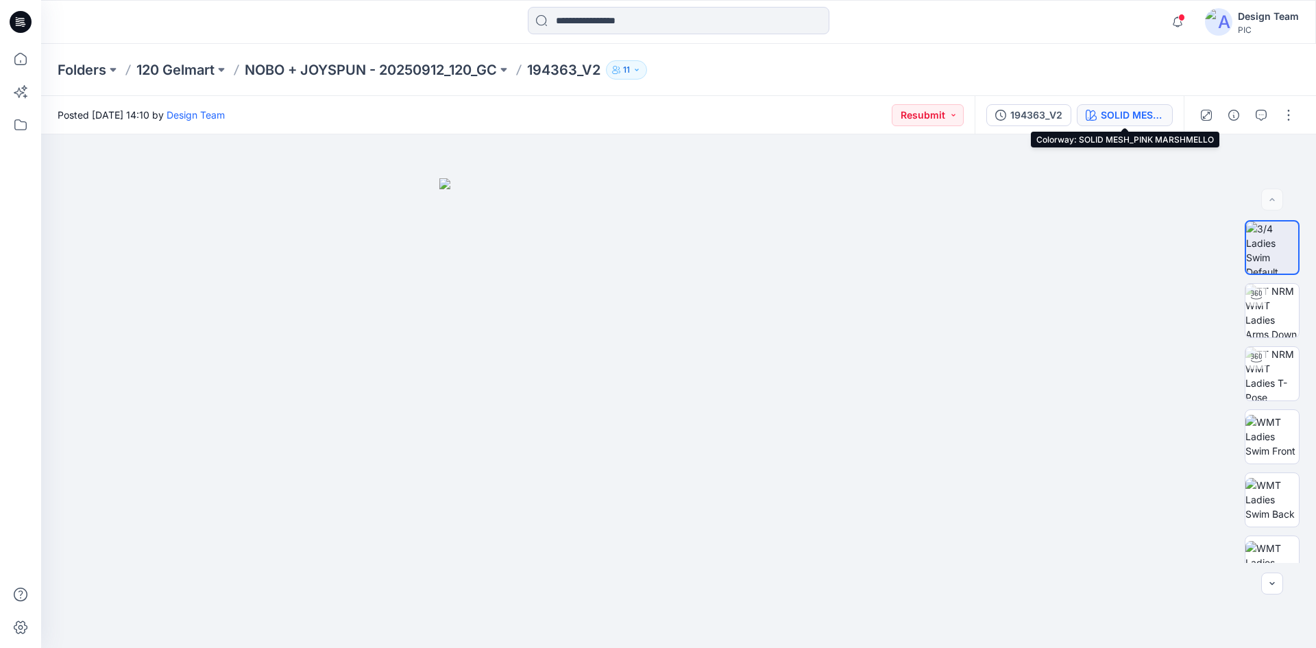
click at [1101, 119] on div "SOLID MESH_PINK MARSHMELLO" at bounding box center [1132, 115] width 63 height 15
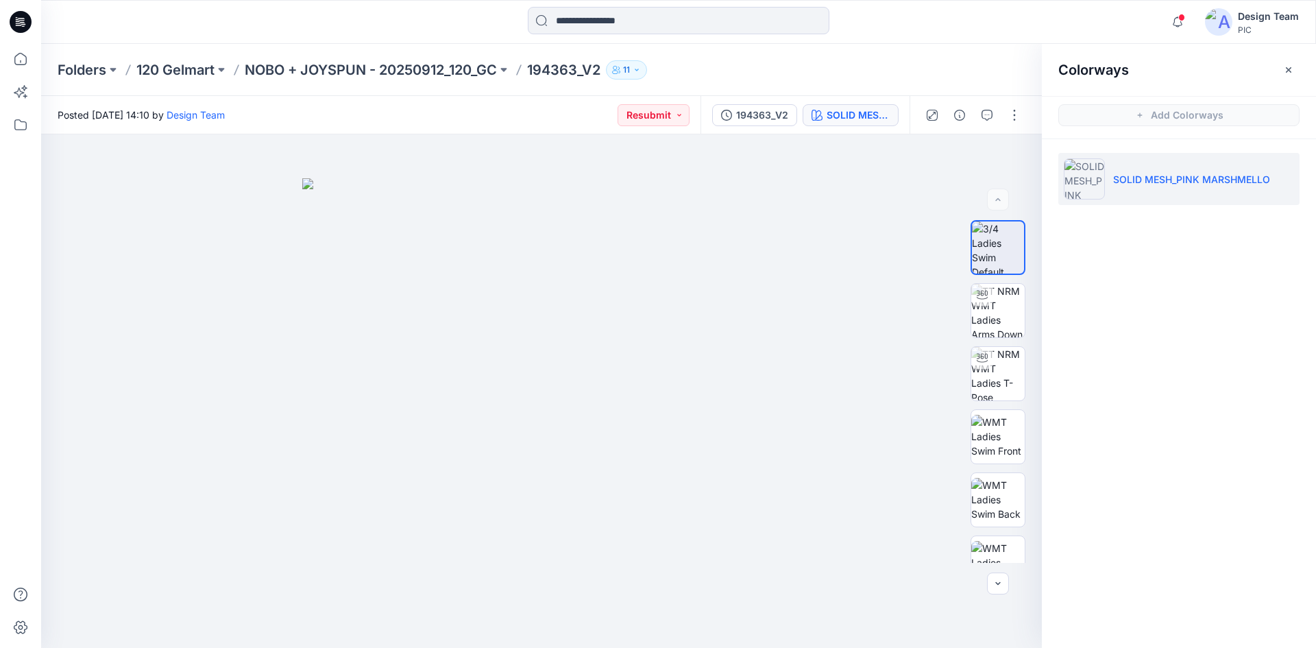
click at [1103, 184] on img at bounding box center [1084, 178] width 41 height 41
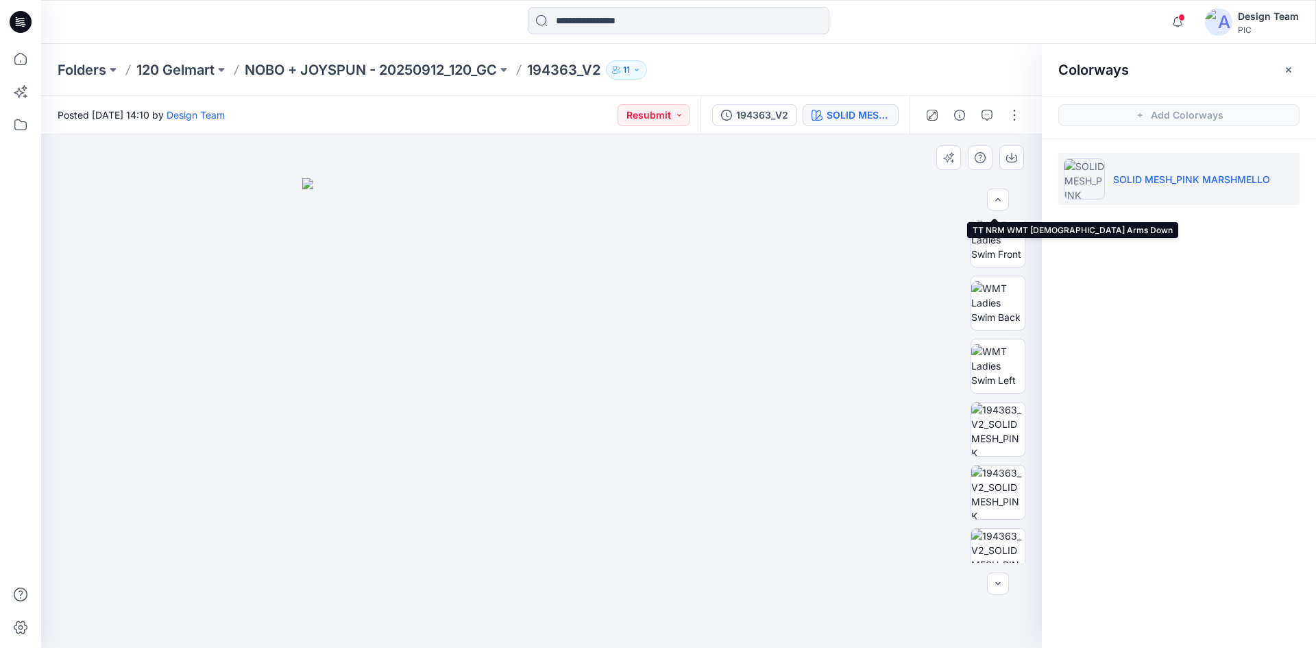
scroll to position [217, 0]
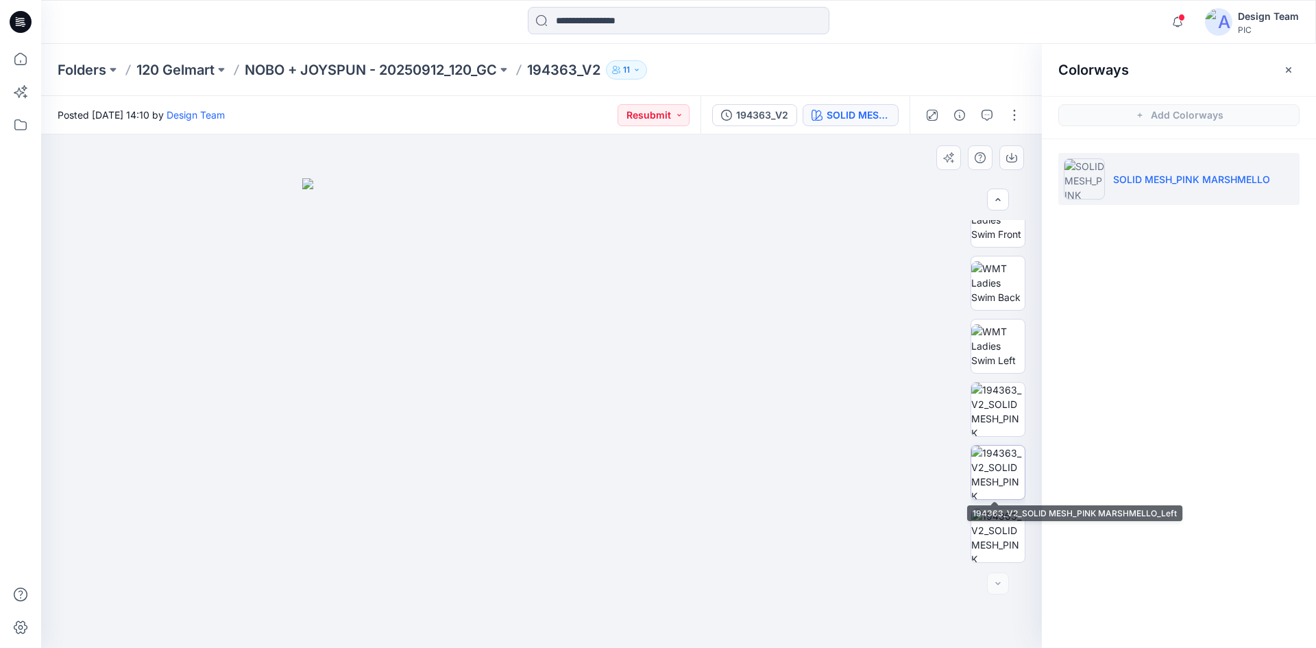
click at [985, 475] on img at bounding box center [997, 471] width 53 height 53
drag, startPoint x: 487, startPoint y: 551, endPoint x: 517, endPoint y: 228, distance: 324.1
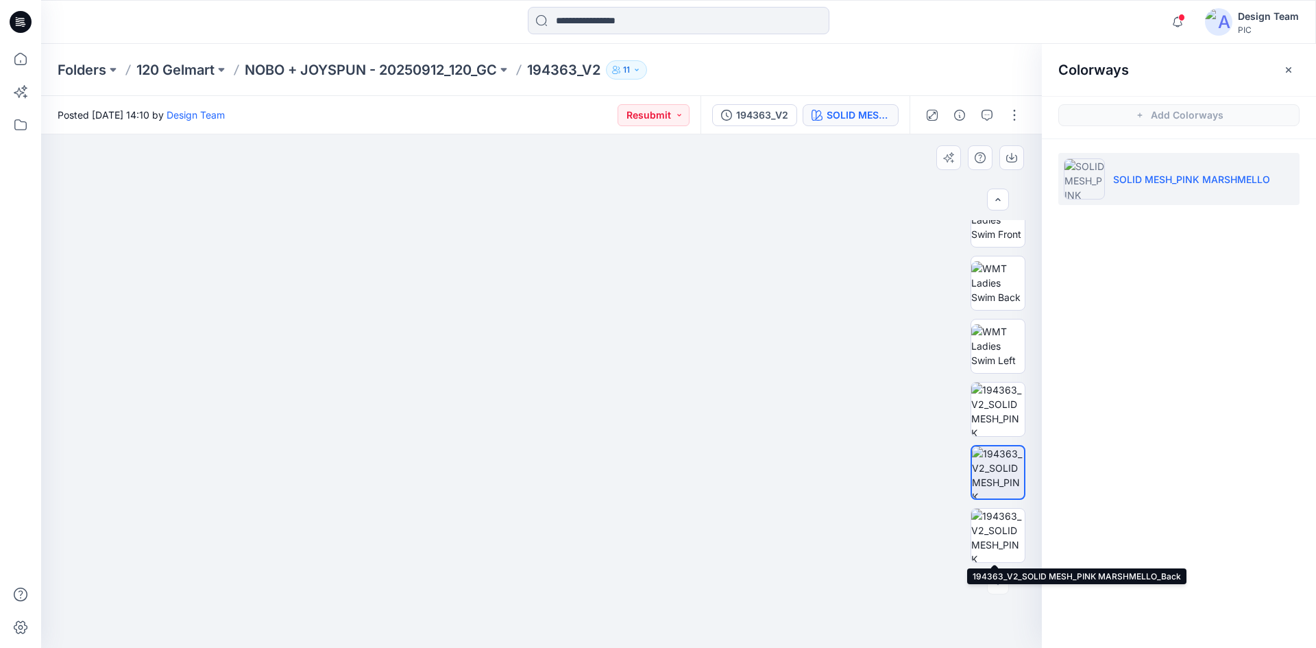
drag, startPoint x: 998, startPoint y: 530, endPoint x: 963, endPoint y: 515, distance: 38.3
click at [997, 530] on img at bounding box center [997, 535] width 53 height 53
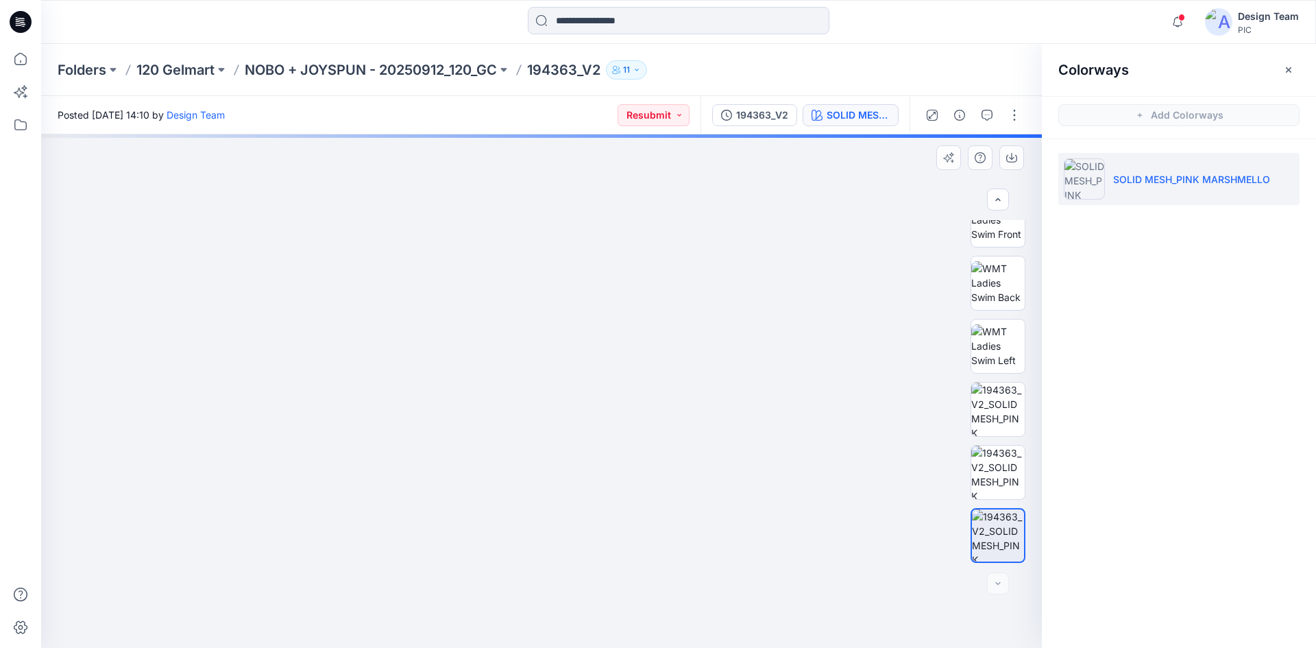
drag, startPoint x: 397, startPoint y: 579, endPoint x: 424, endPoint y: 415, distance: 166.0
click at [424, 415] on img at bounding box center [552, 180] width 1162 height 933
drag, startPoint x: 804, startPoint y: 418, endPoint x: 506, endPoint y: 453, distance: 300.2
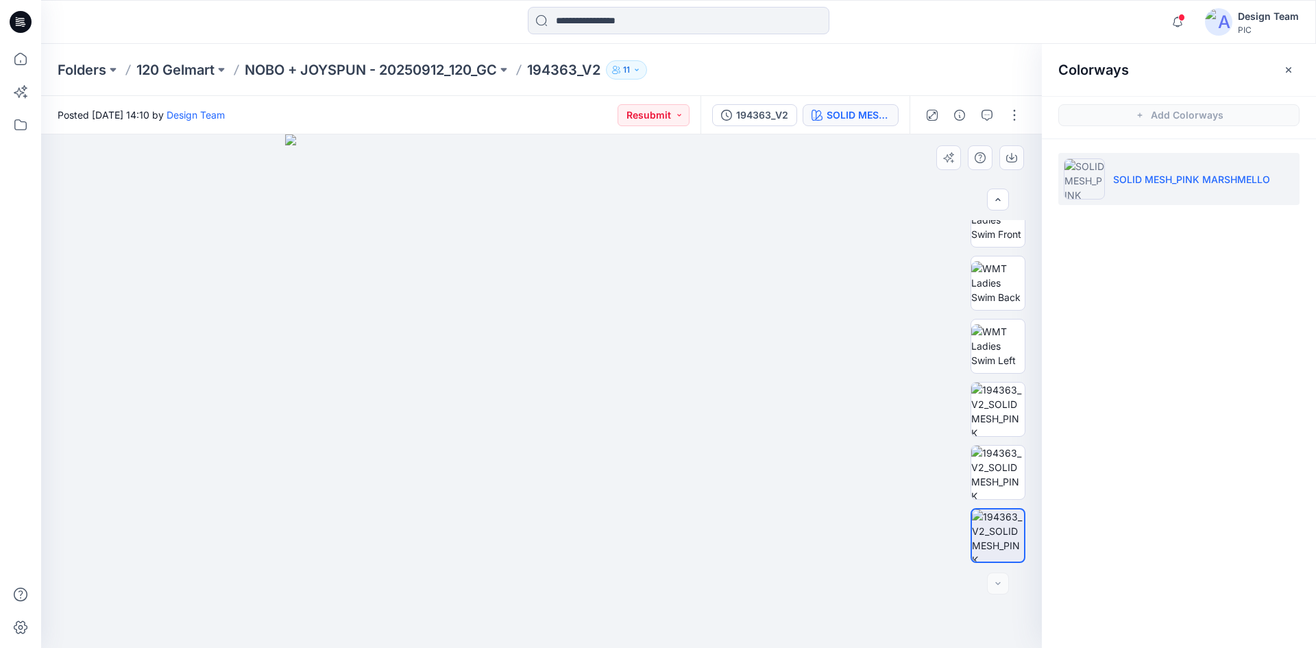
drag, startPoint x: 530, startPoint y: 477, endPoint x: 525, endPoint y: 398, distance: 79.0
click at [525, 398] on img at bounding box center [541, 390] width 513 height 513
drag, startPoint x: 458, startPoint y: 521, endPoint x: 469, endPoint y: 284, distance: 236.7
click at [469, 284] on img at bounding box center [542, 272] width 946 height 750
drag, startPoint x: 685, startPoint y: 500, endPoint x: 685, endPoint y: 471, distance: 29.5
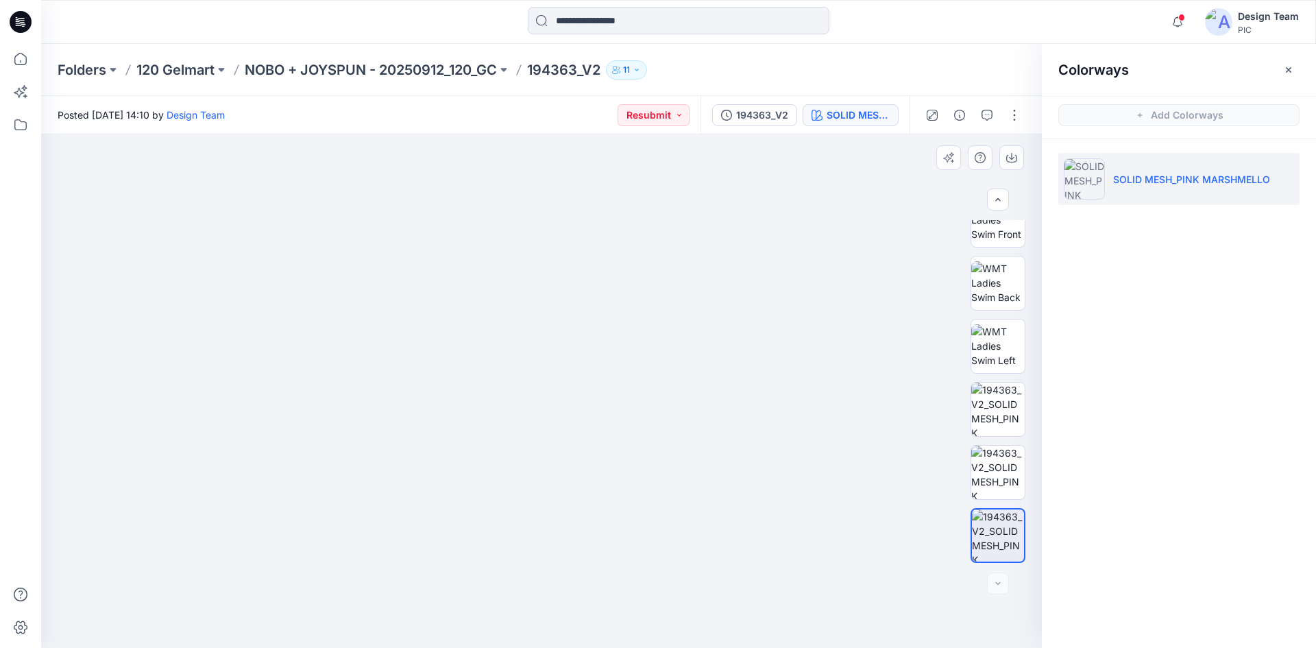
click at [685, 471] on img at bounding box center [542, 196] width 1162 height 904
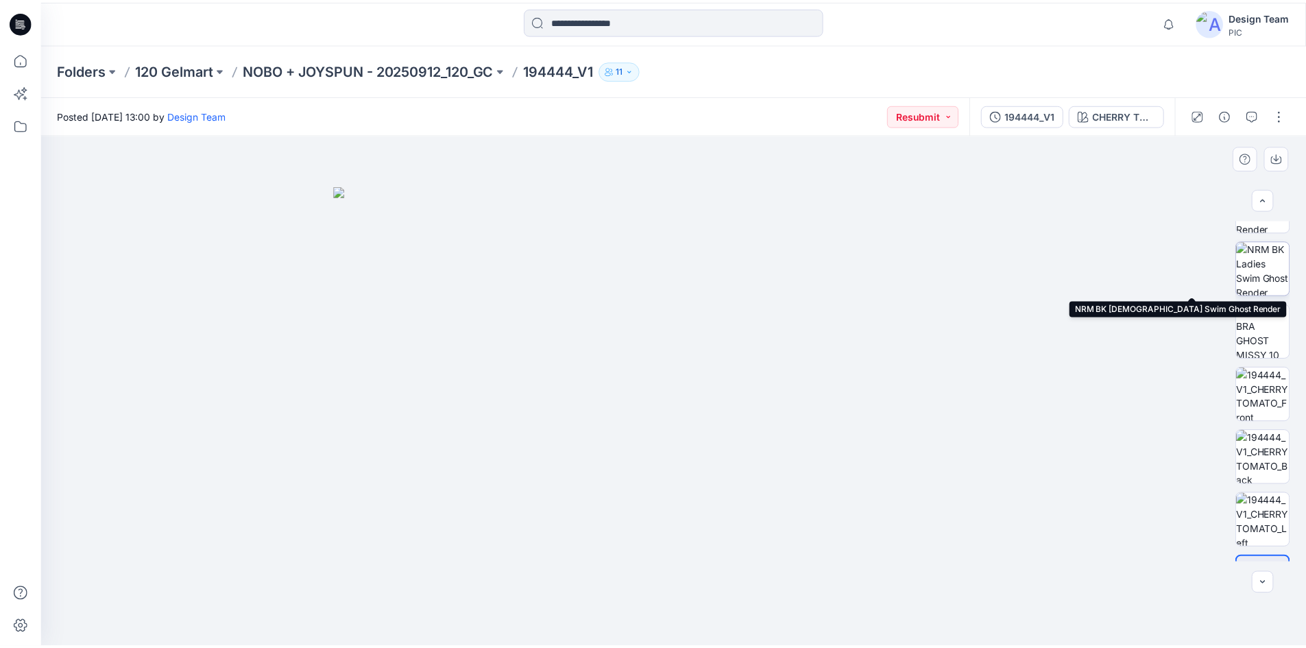
scroll to position [532, 0]
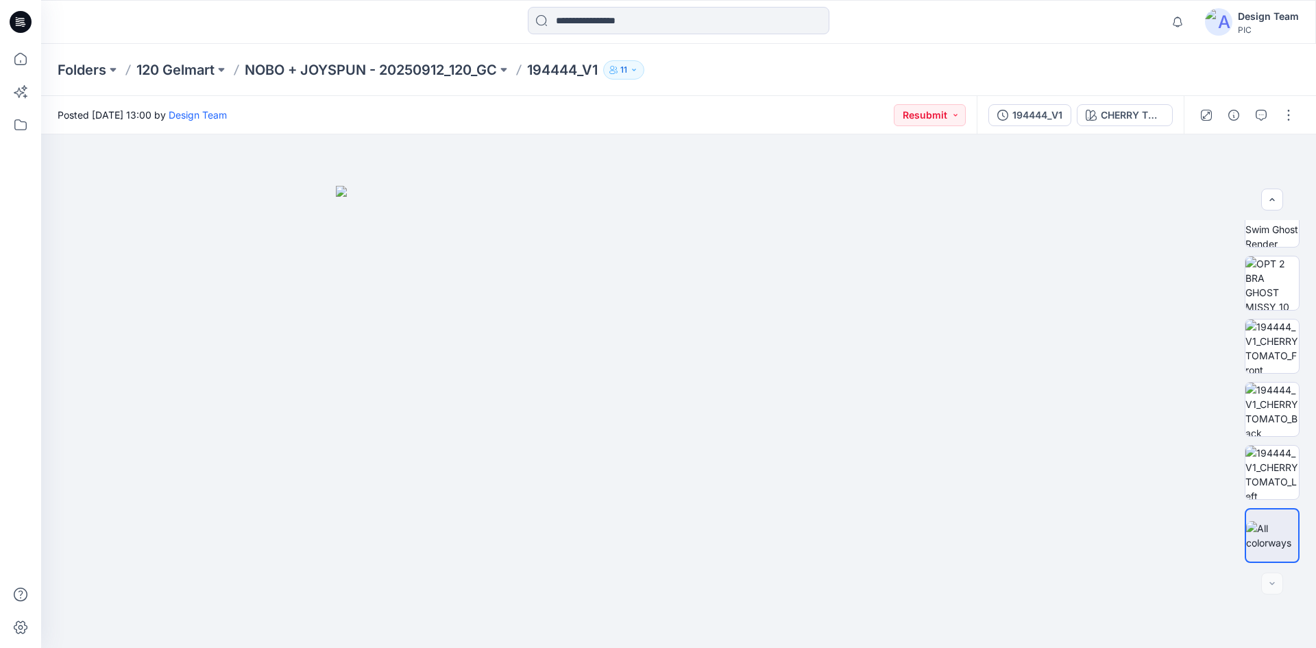
click at [16, 28] on icon at bounding box center [21, 22] width 22 height 22
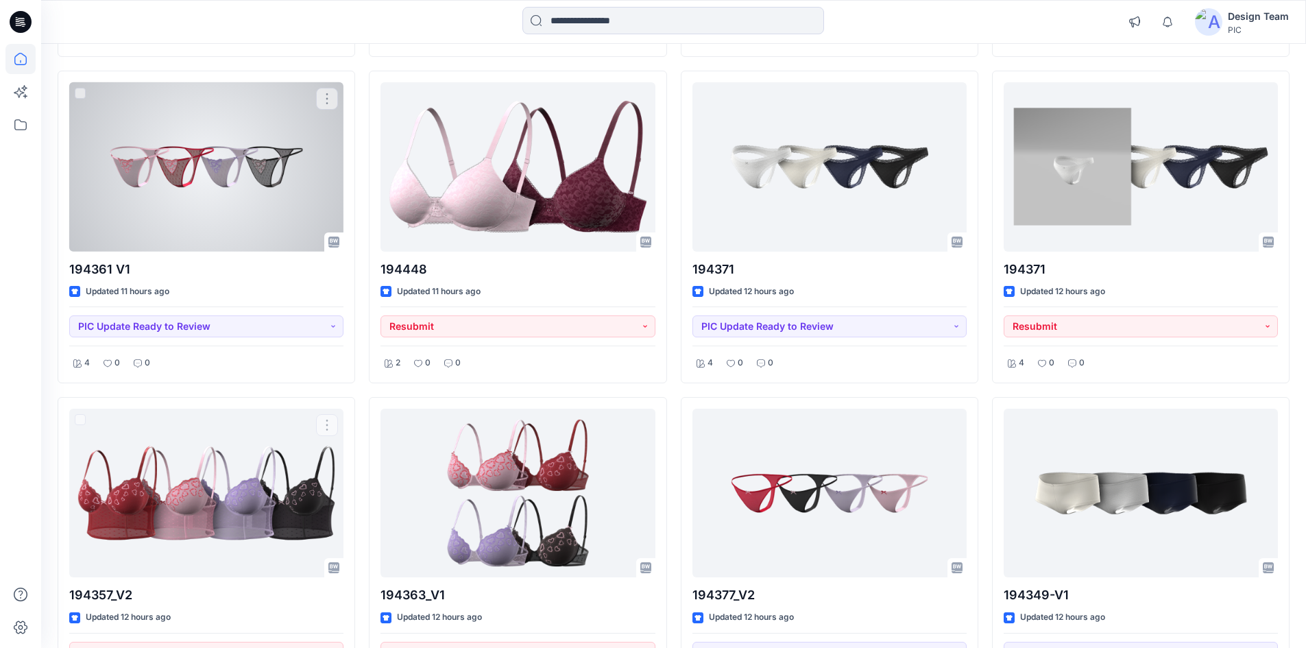
scroll to position [1983, 0]
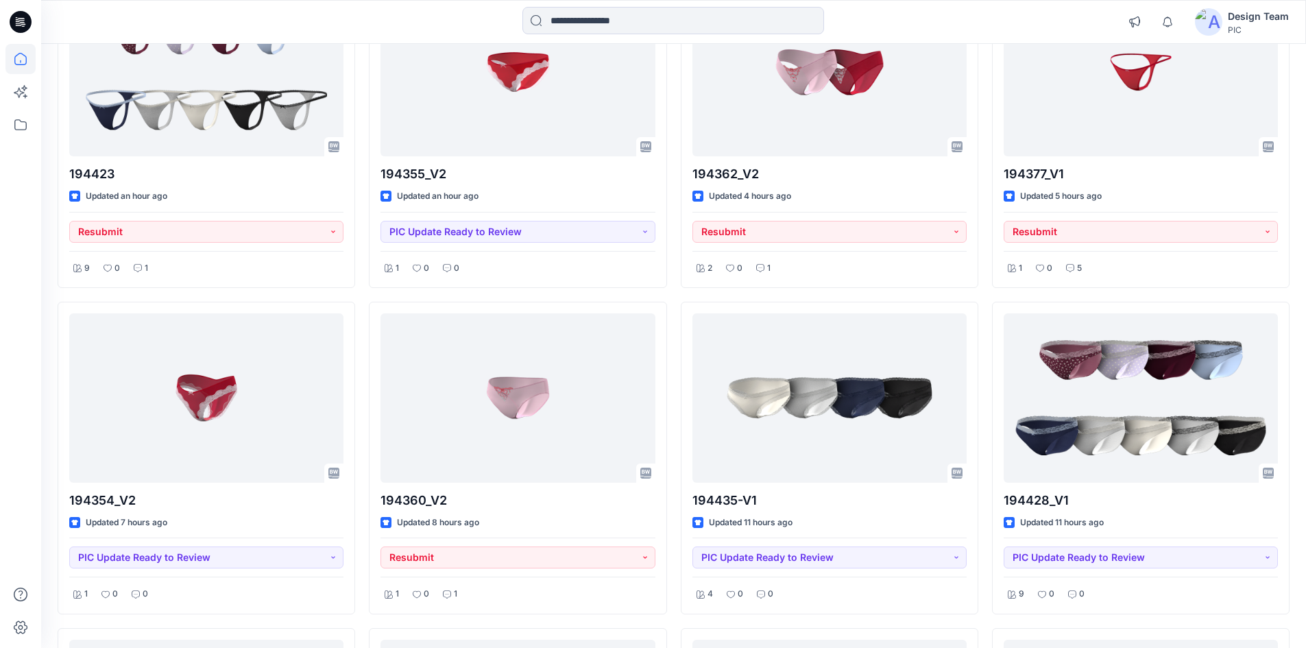
scroll to position [438, 0]
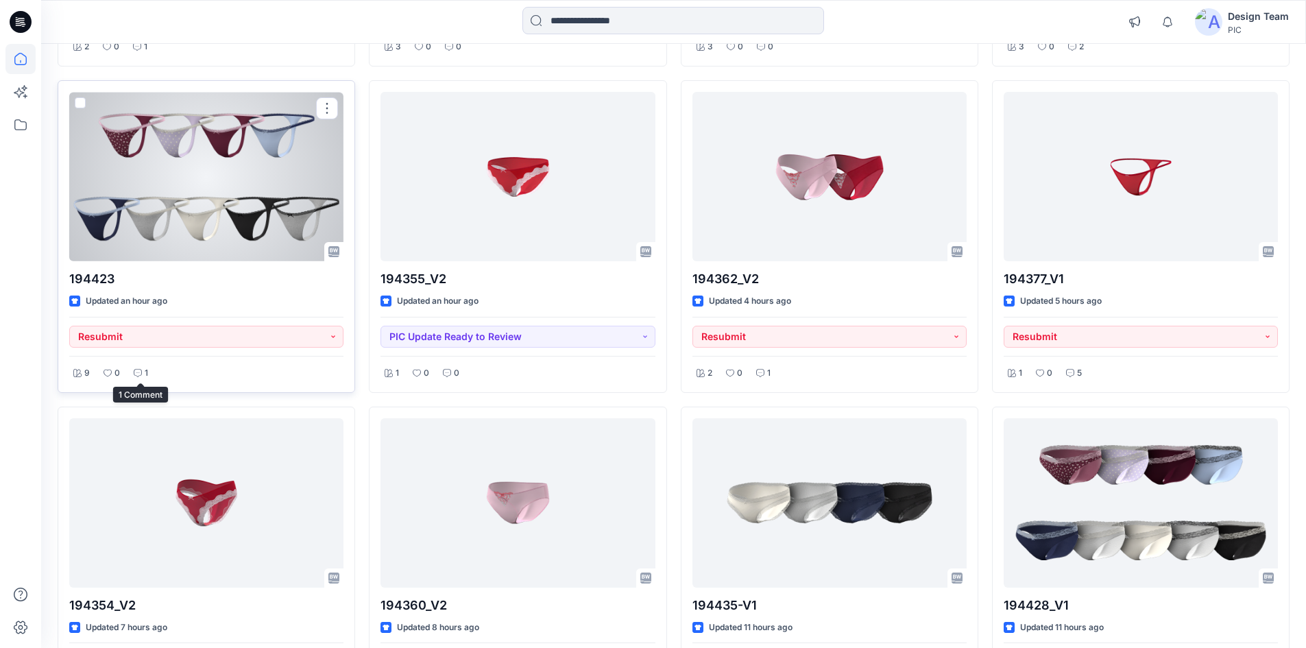
click at [138, 379] on div "1" at bounding box center [141, 373] width 23 height 17
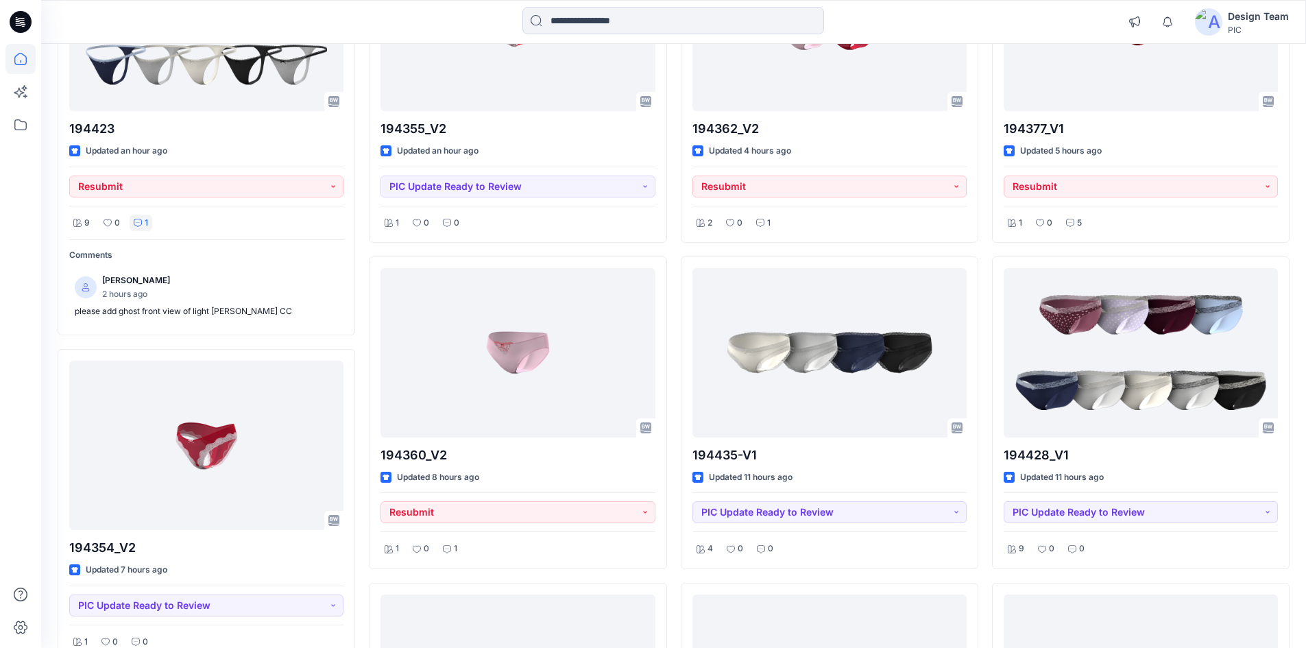
scroll to position [549, 0]
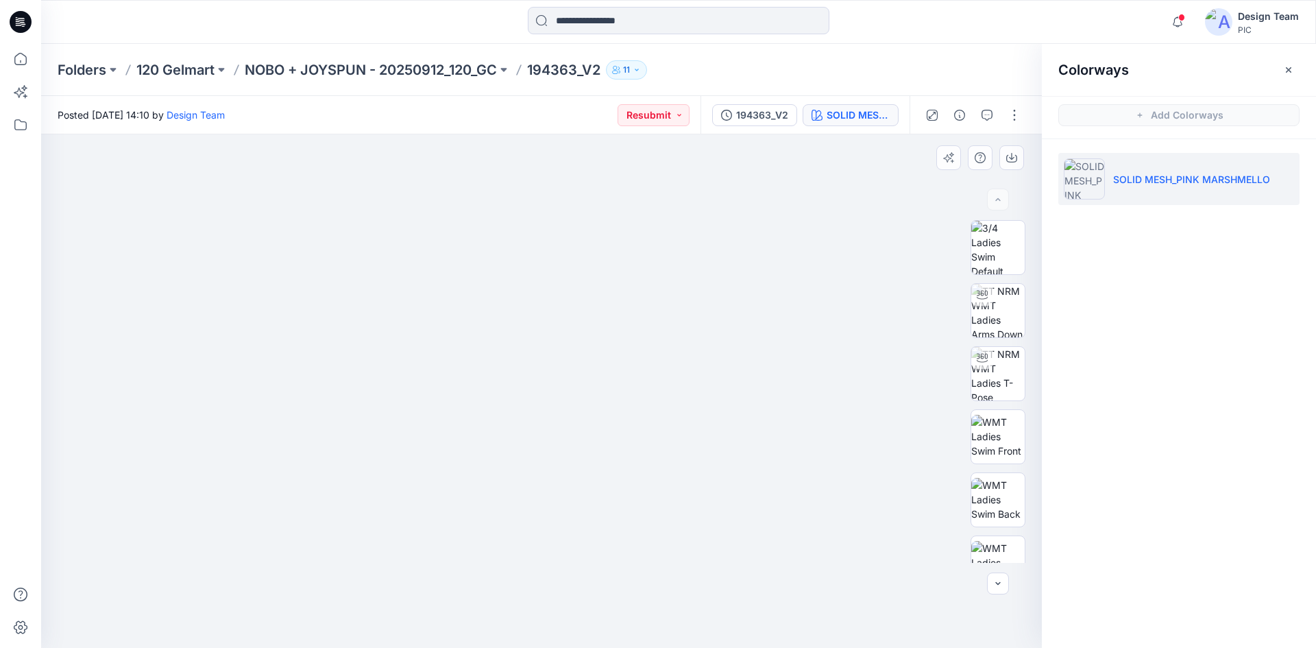
drag, startPoint x: 780, startPoint y: 353, endPoint x: 781, endPoint y: 367, distance: 14.4
click at [781, 367] on img at bounding box center [541, 300] width 837 height 694
